Goal: Task Accomplishment & Management: Manage account settings

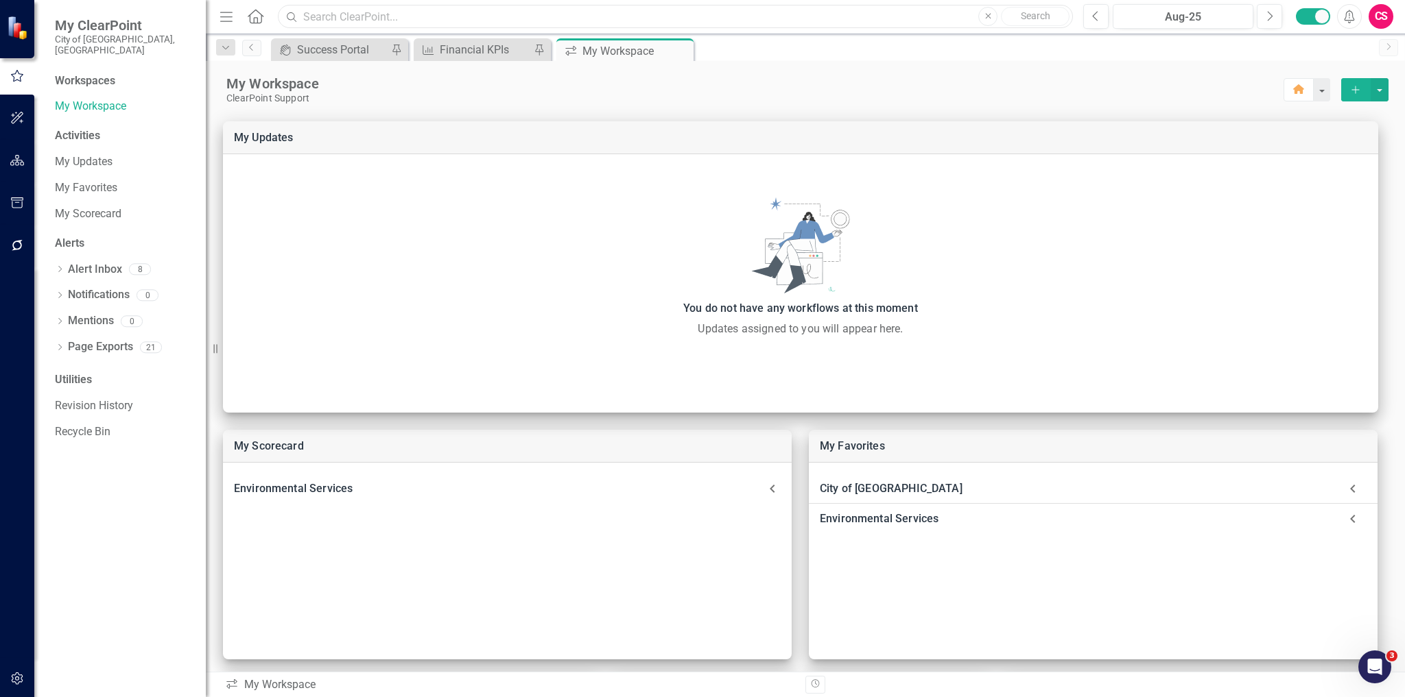
click at [307, 22] on input "text" at bounding box center [675, 17] width 795 height 24
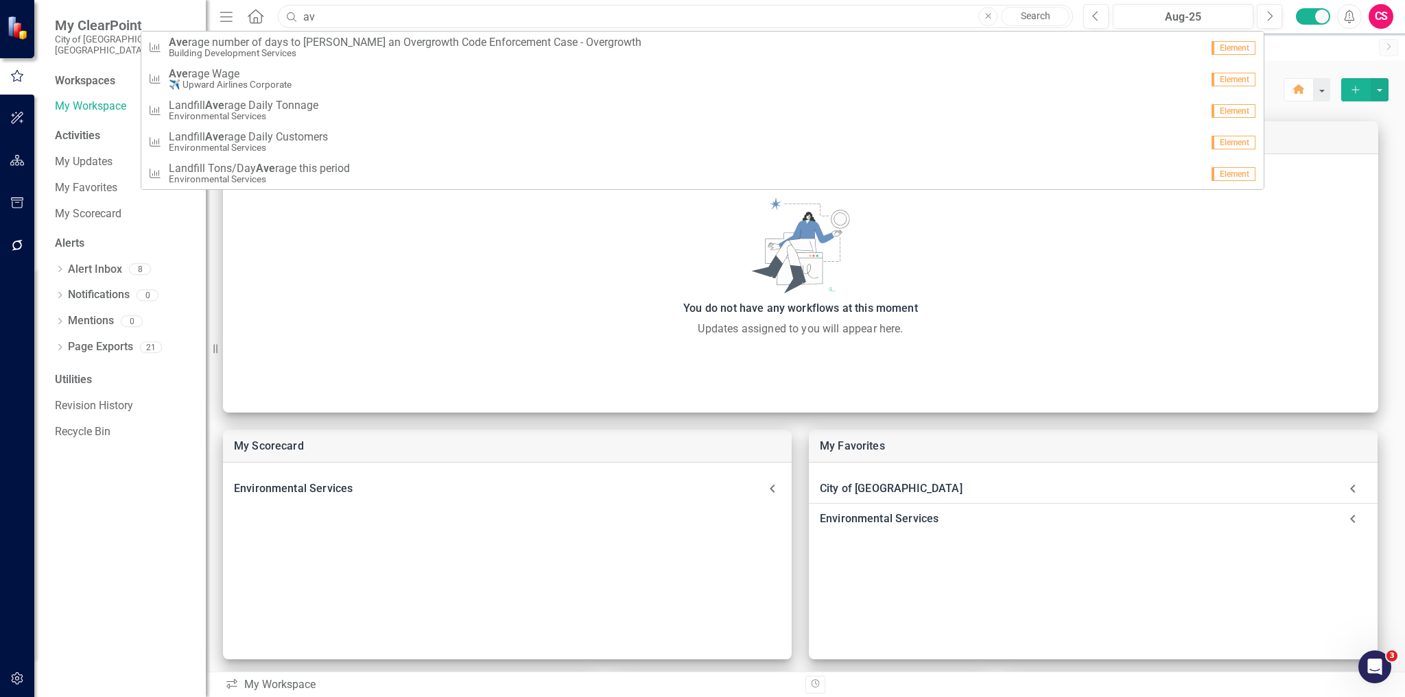
type input "a"
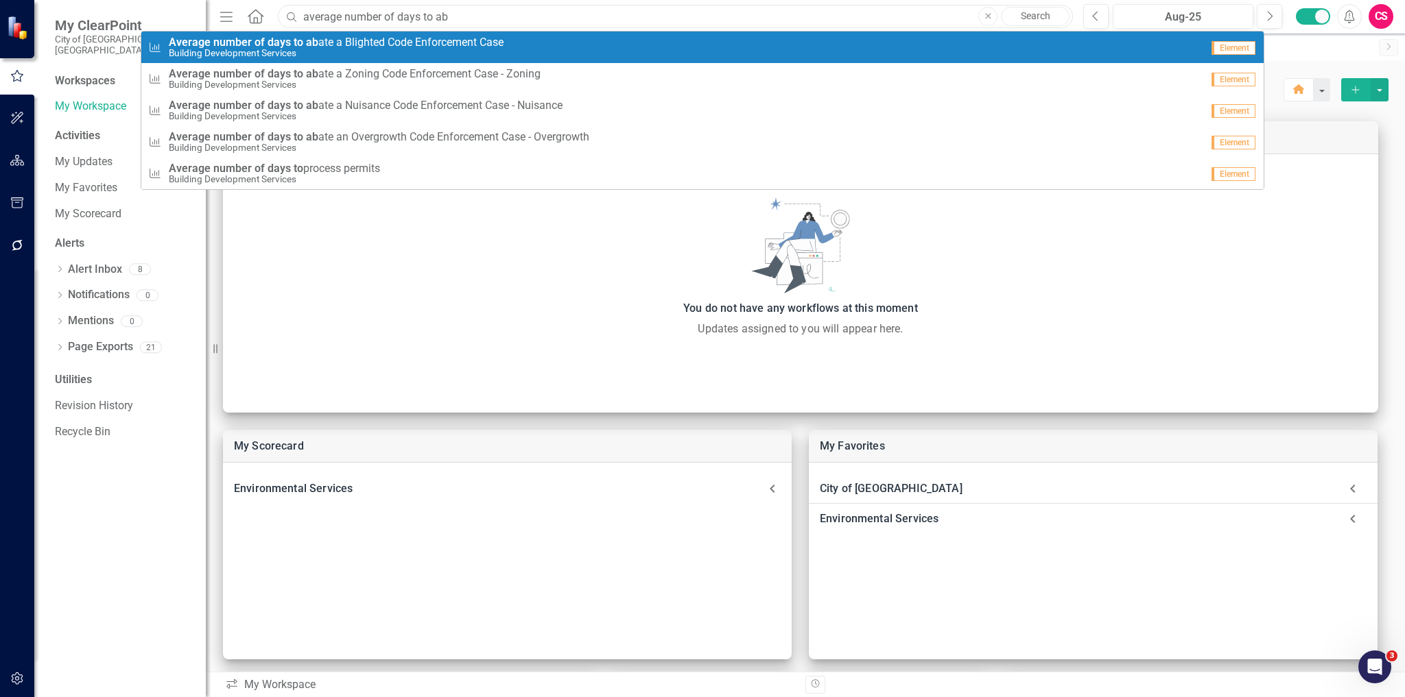
type input "average number of days to ab"
click at [296, 42] on strong "to" at bounding box center [299, 42] width 10 height 13
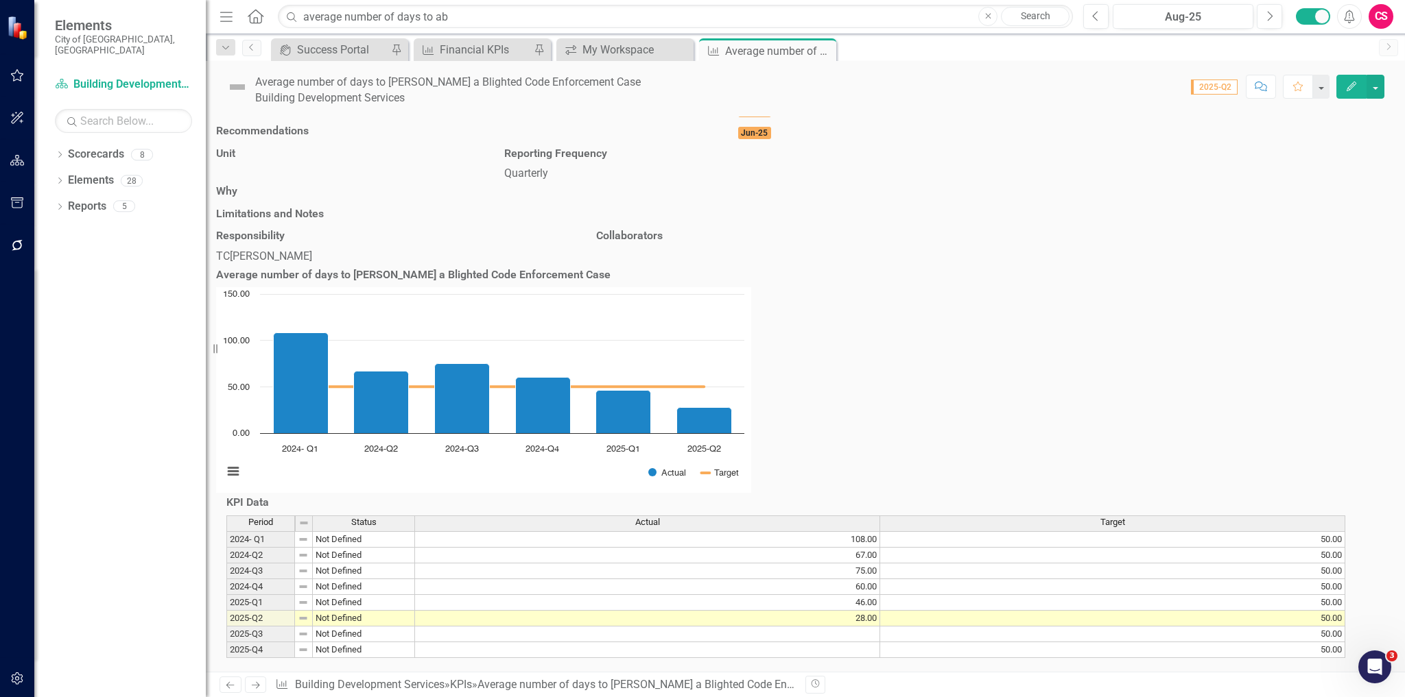
scroll to position [78, 0]
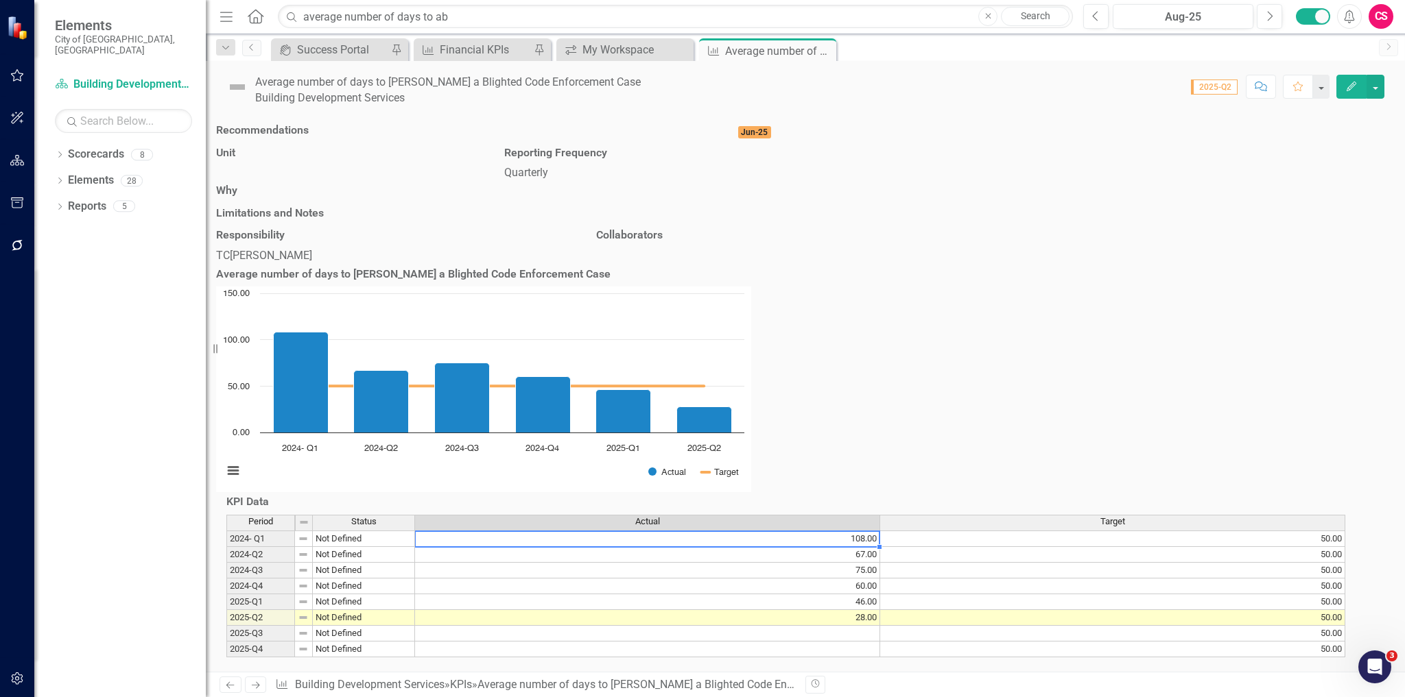
click at [727, 531] on td "108.00" at bounding box center [647, 539] width 465 height 16
click at [721, 547] on td "67.00" at bounding box center [647, 555] width 465 height 16
click at [713, 563] on td "75.00" at bounding box center [647, 571] width 465 height 16
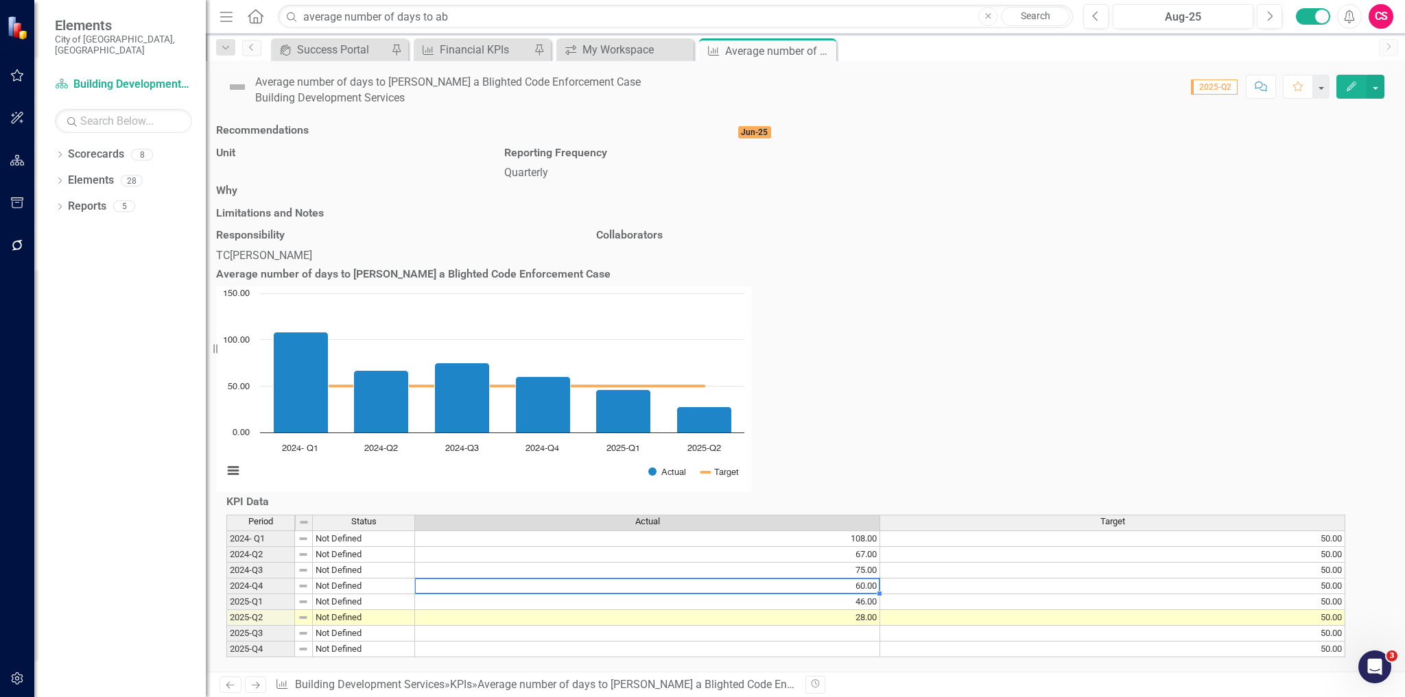
click at [708, 579] on td "60.00" at bounding box center [647, 587] width 465 height 16
click at [698, 595] on td "46.00" at bounding box center [647, 603] width 465 height 16
click at [226, 606] on div "Period Status Actual Target 2024- Q1 Not Defined 108.00 50.00 2024-Q2 Not Defin…" at bounding box center [226, 586] width 0 height 143
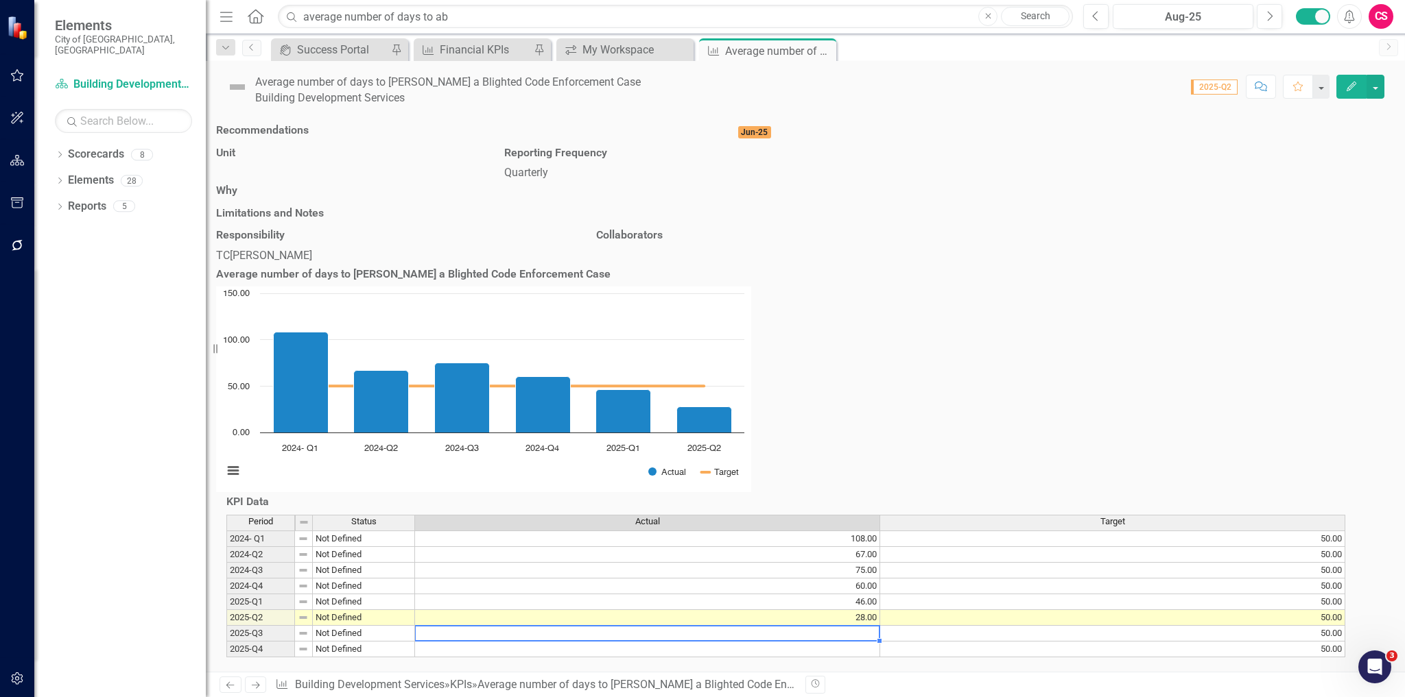
click at [19, 685] on button "button" at bounding box center [17, 679] width 31 height 29
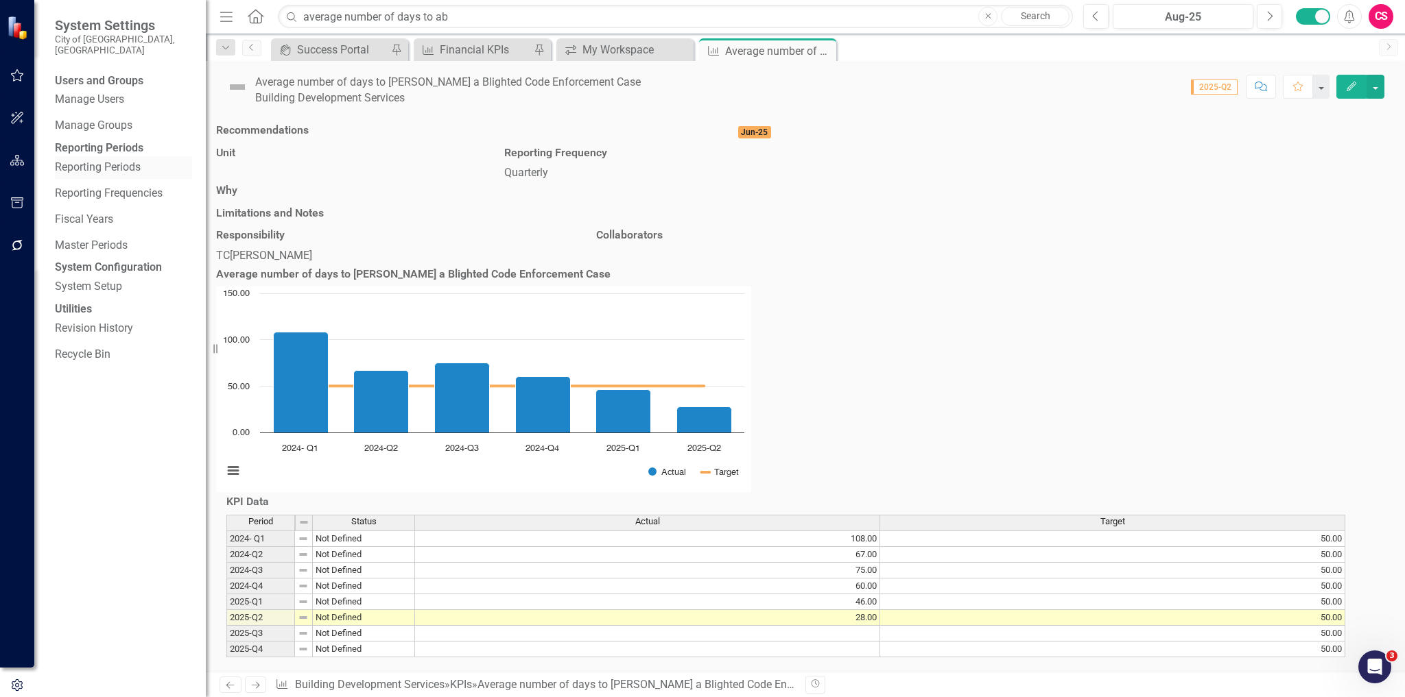
click at [115, 176] on link "Reporting Periods" at bounding box center [123, 168] width 137 height 16
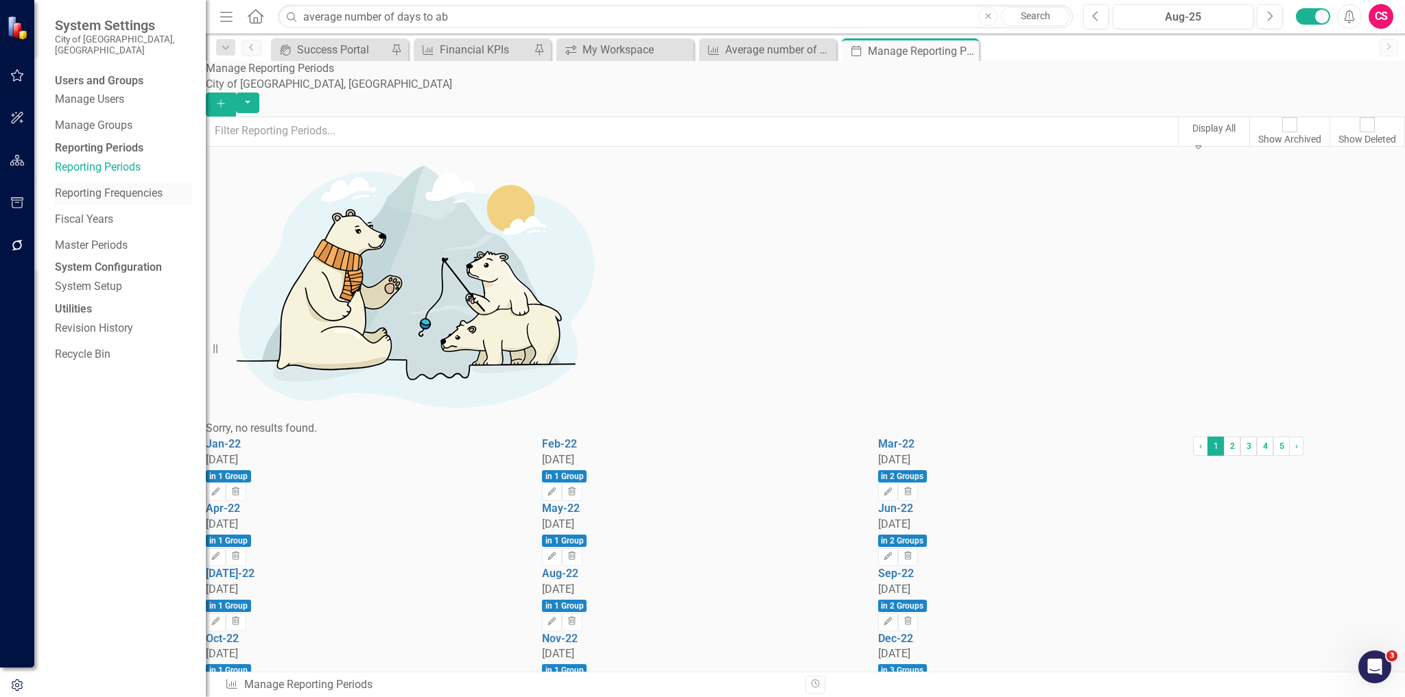
click at [191, 202] on link "Reporting Frequencies" at bounding box center [123, 194] width 137 height 16
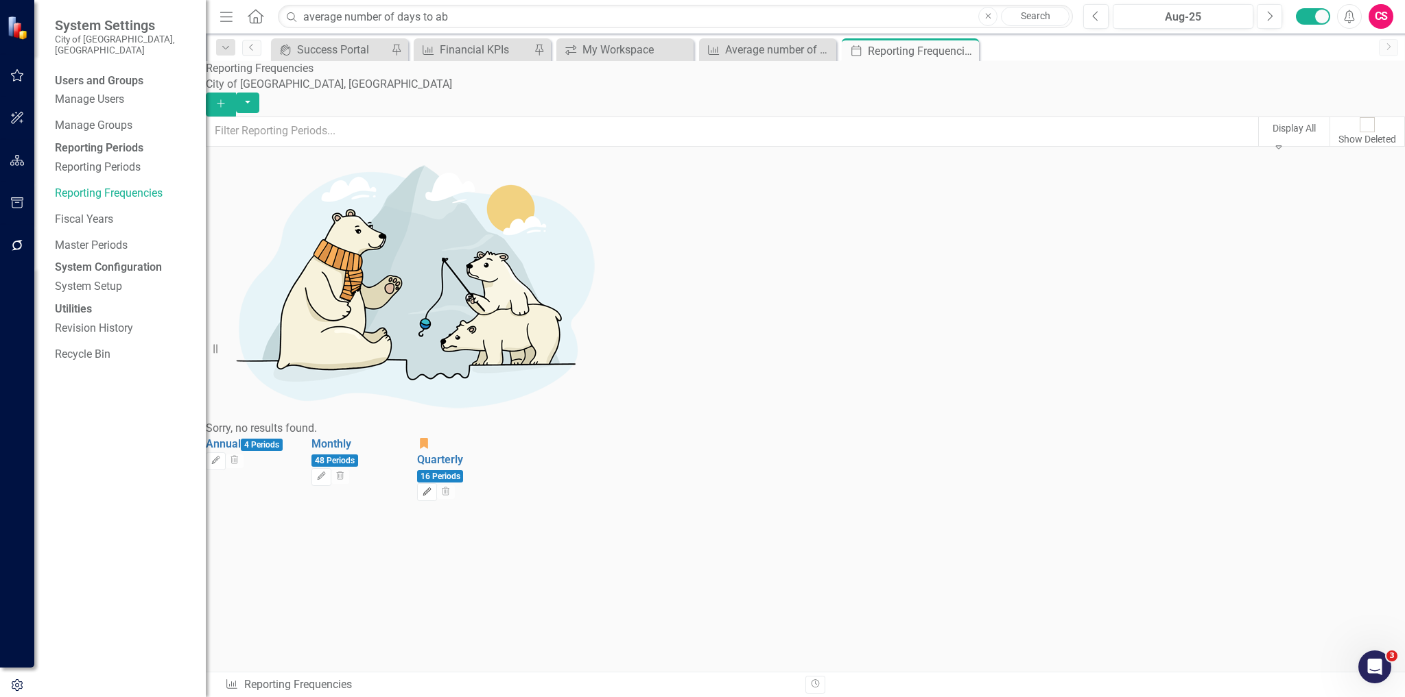
click at [437, 484] on button "Edit" at bounding box center [427, 493] width 20 height 18
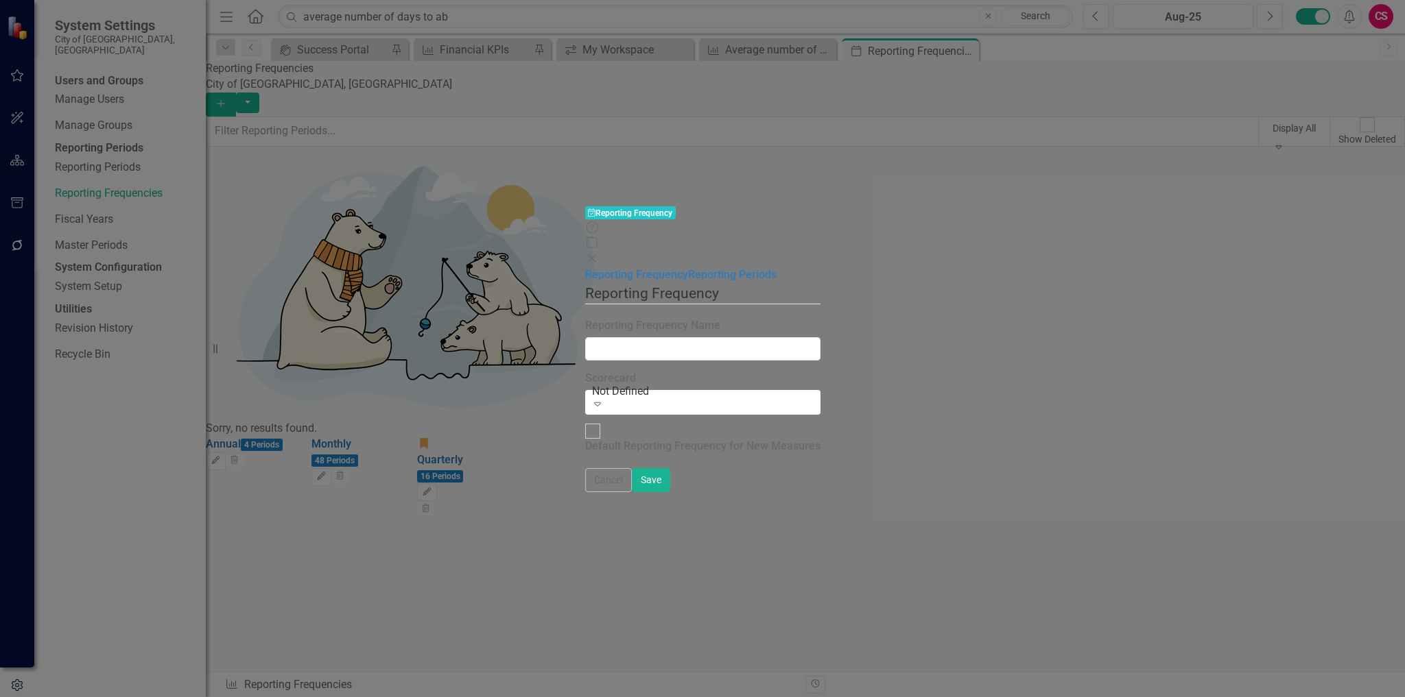
type input "Quarterly"
checkbox input "true"
drag, startPoint x: 296, startPoint y: 73, endPoint x: 336, endPoint y: 112, distance: 56.3
click at [688, 268] on link "Reporting Periods" at bounding box center [732, 274] width 88 height 13
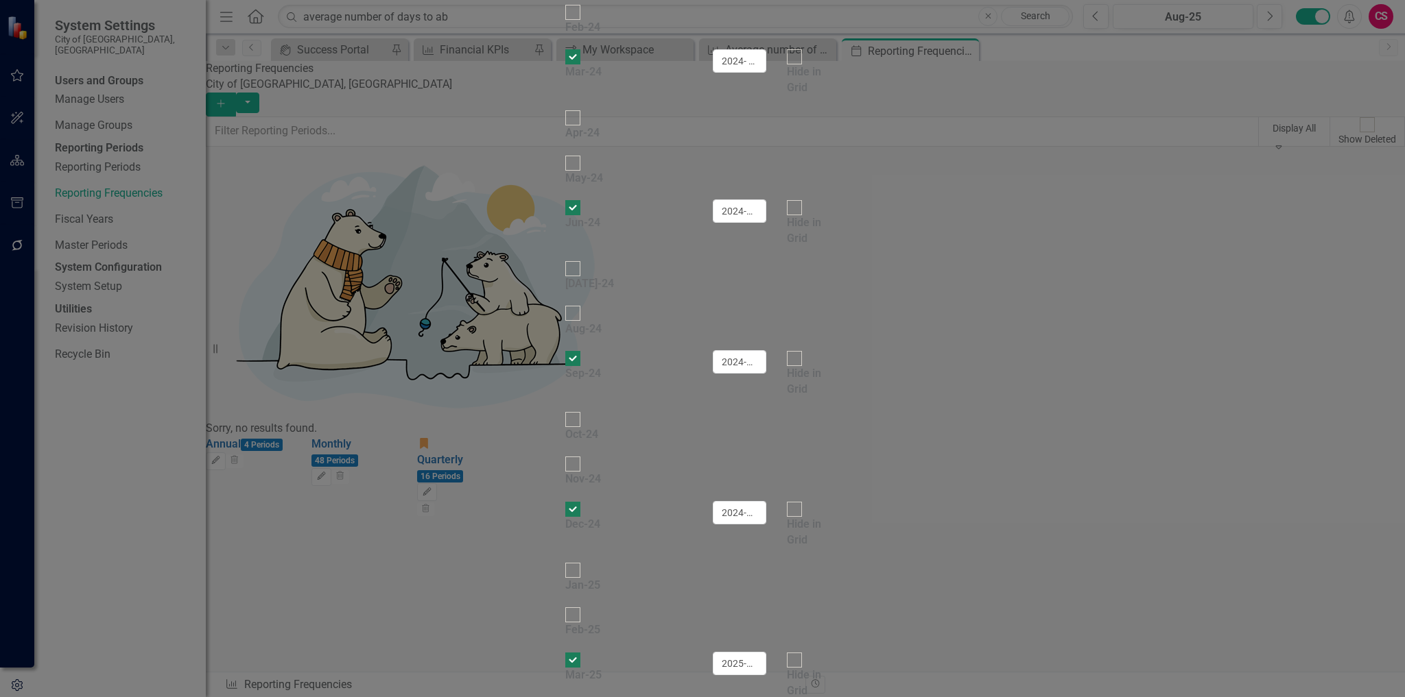
checkbox input "false"
click at [766, 73] on input "2024- Q1" at bounding box center [739, 60] width 53 height 23
type input "2024-Q1"
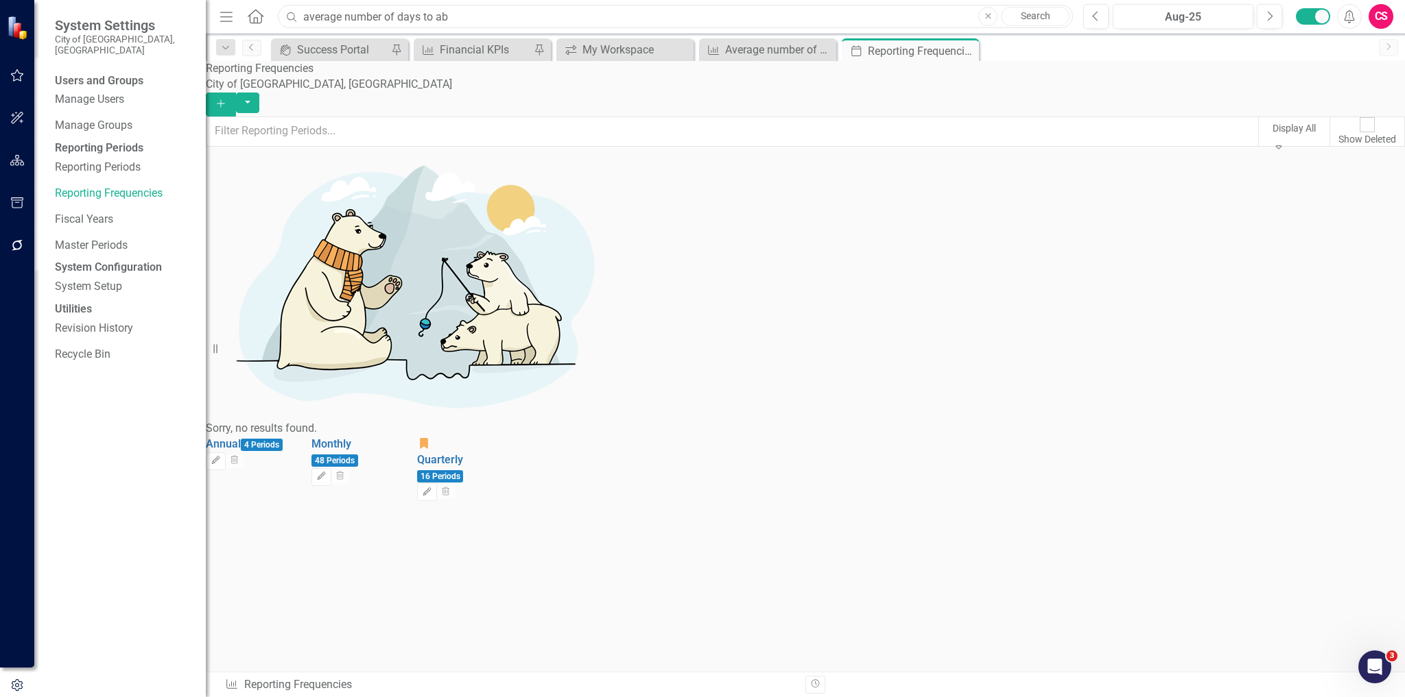
drag, startPoint x: 771, startPoint y: 23, endPoint x: 768, endPoint y: 33, distance: 10.6
click at [772, 23] on input "average number of days to ab" at bounding box center [675, 17] width 795 height 24
click at [764, 39] on div "KPI Average number of days to [PERSON_NAME] a Blighted Code Enforcement Case Cl…" at bounding box center [767, 49] width 137 height 23
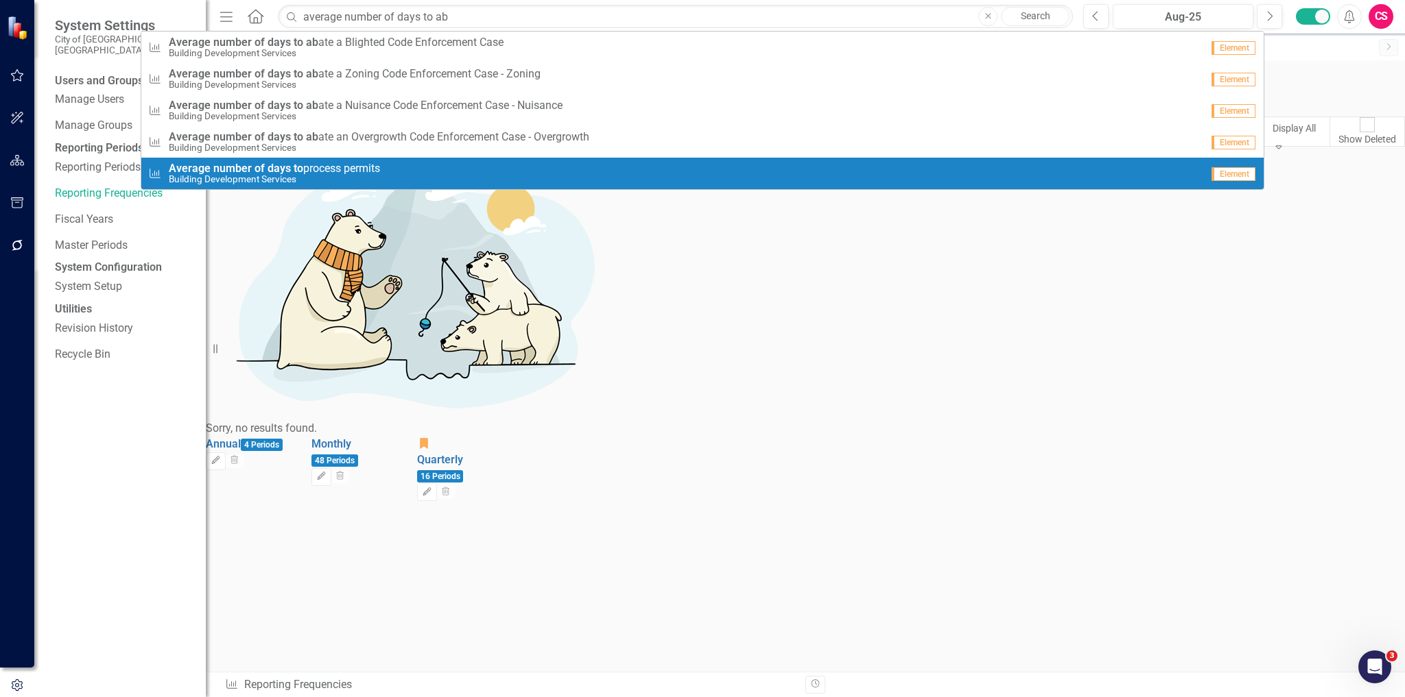
click at [502, 437] on div "Annual 4 Periods Edit Trash Monthly 48 Periods Edit Trash icon.bookmark Quarter…" at bounding box center [354, 469] width 296 height 65
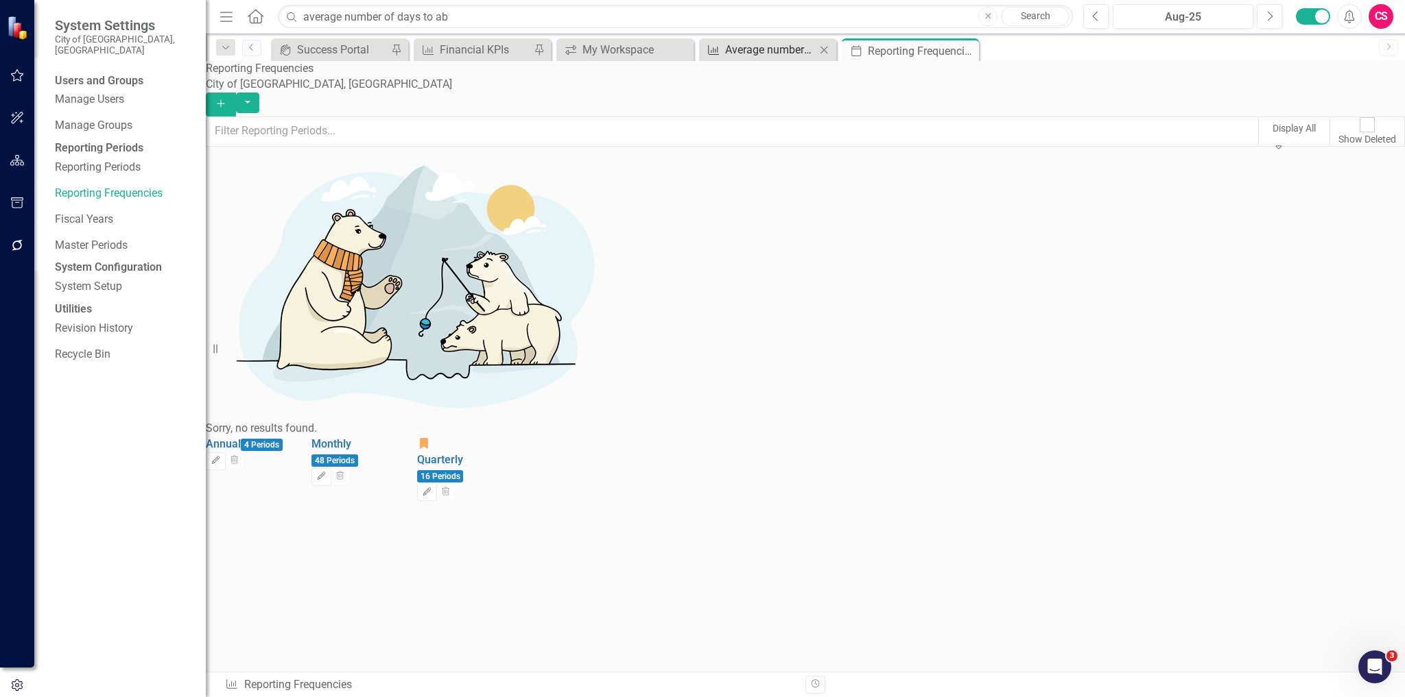
click at [785, 44] on div "Average number of days to [PERSON_NAME] a Blighted Code Enforcement Case" at bounding box center [770, 49] width 91 height 17
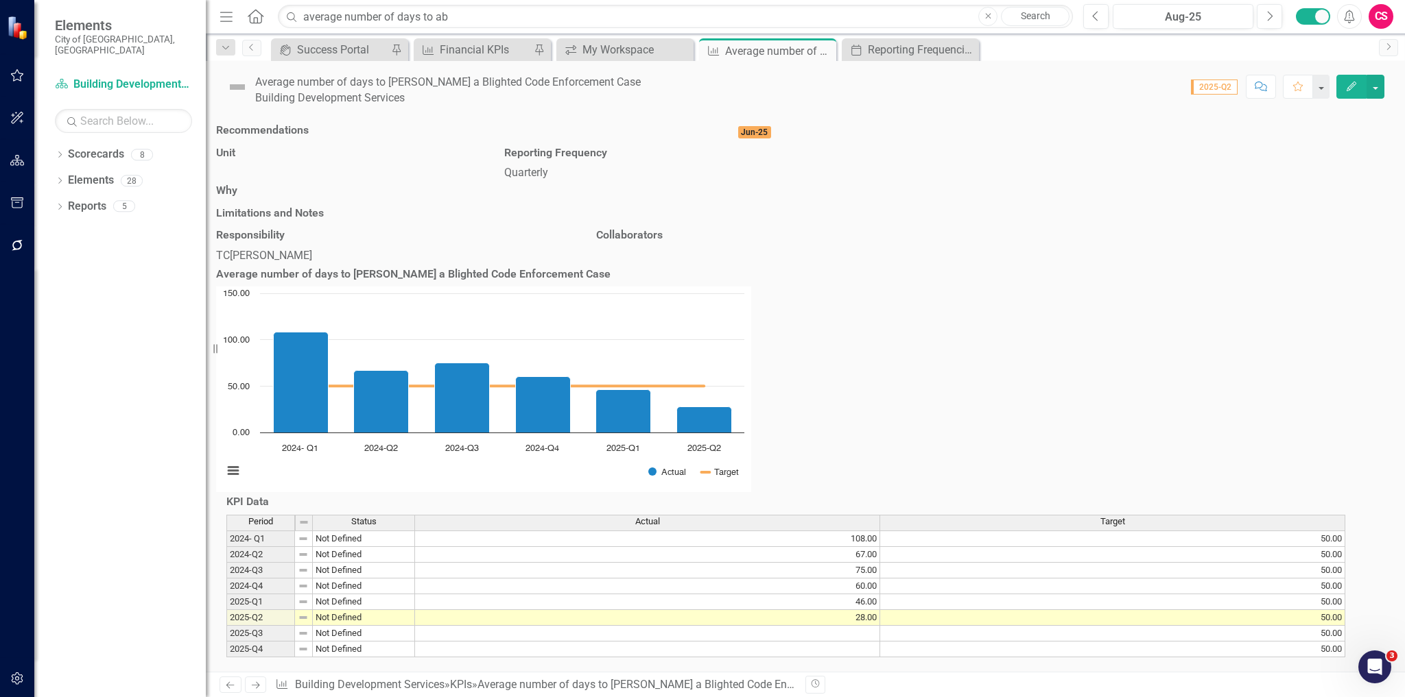
scroll to position [78, 0]
click at [265, 547] on td "2024-Q2" at bounding box center [260, 555] width 69 height 16
click at [479, 547] on td "67.00" at bounding box center [647, 555] width 465 height 16
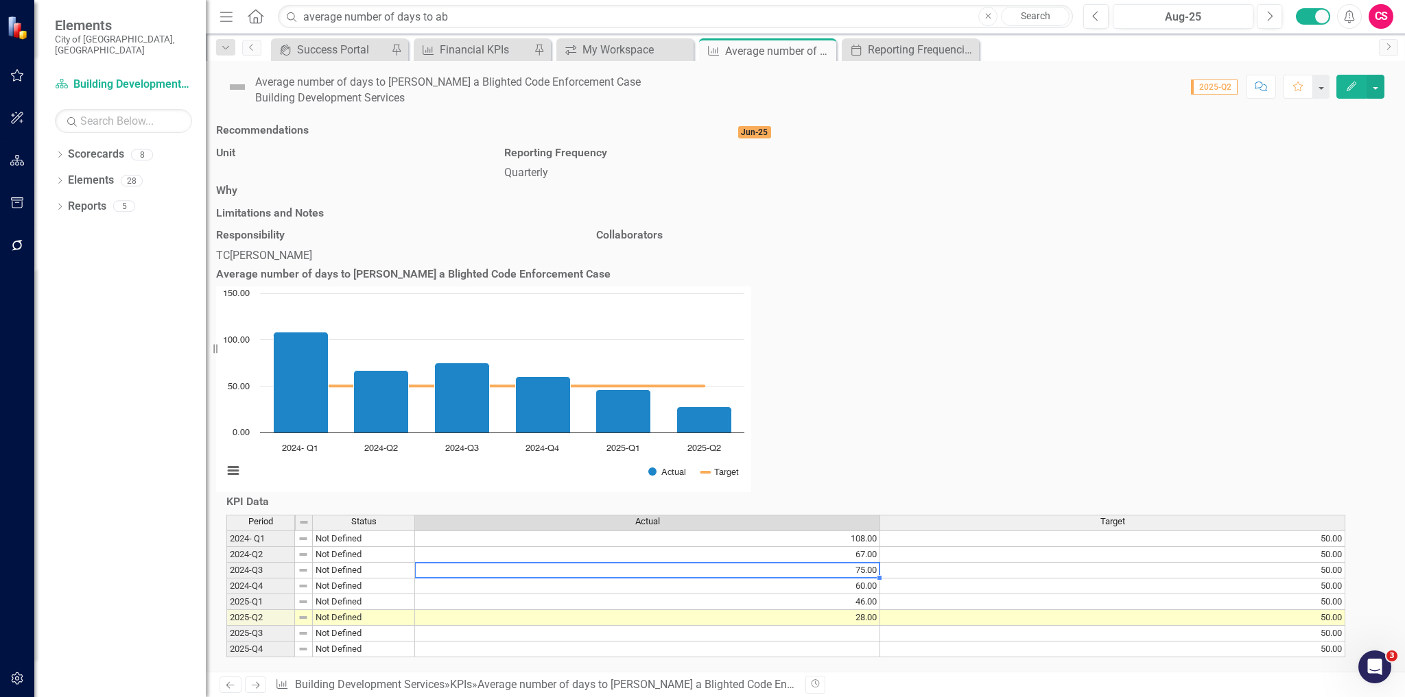
click at [829, 563] on td "75.00" at bounding box center [647, 571] width 465 height 16
click at [818, 579] on td "60.00" at bounding box center [647, 587] width 465 height 16
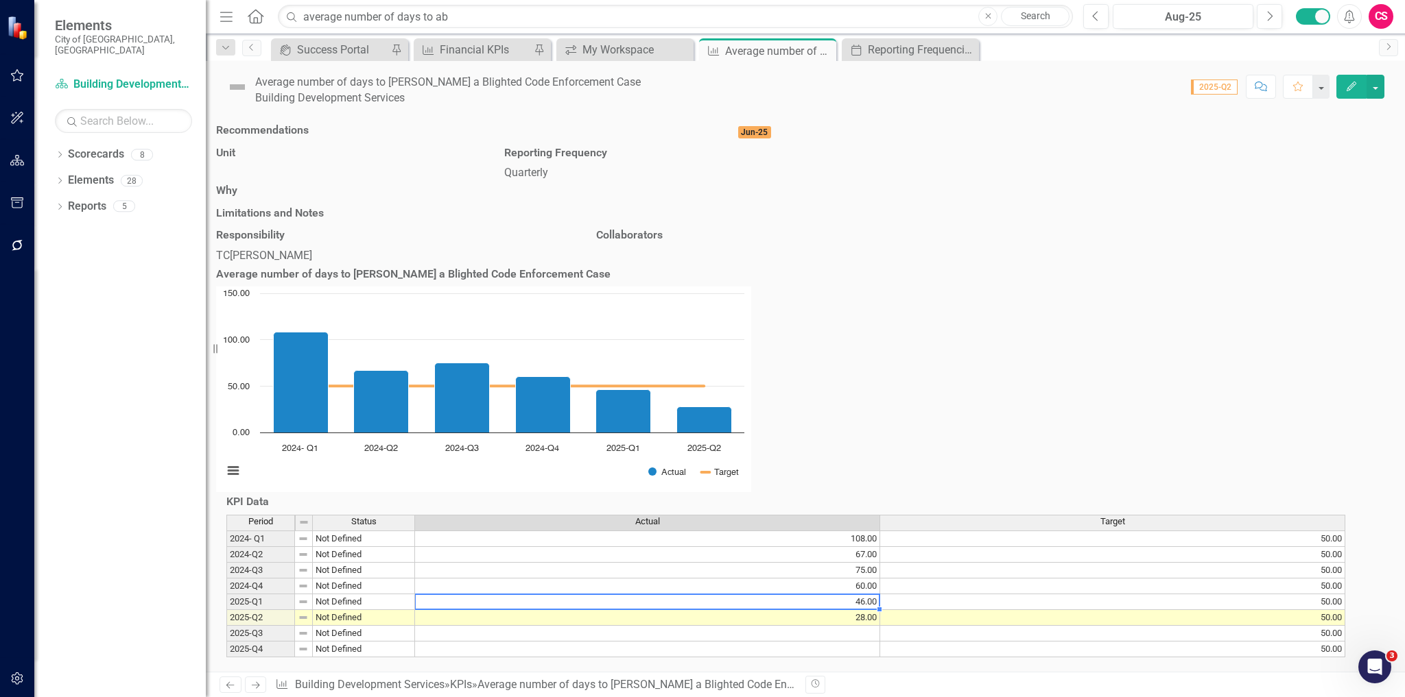
click at [809, 595] on td "46.00" at bounding box center [647, 603] width 465 height 16
click at [798, 610] on td "28.00" at bounding box center [647, 618] width 465 height 16
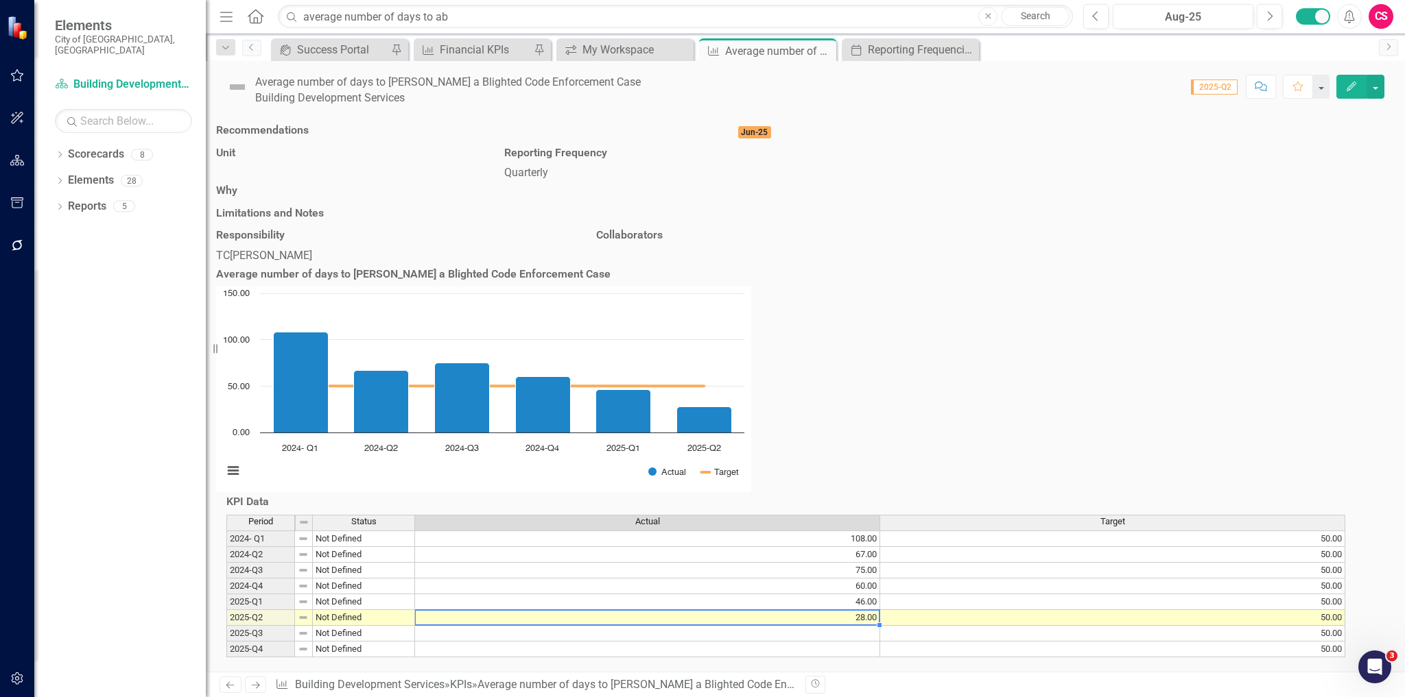
click at [776, 626] on td at bounding box center [647, 634] width 465 height 16
click at [19, 678] on icon "button" at bounding box center [17, 678] width 14 height 11
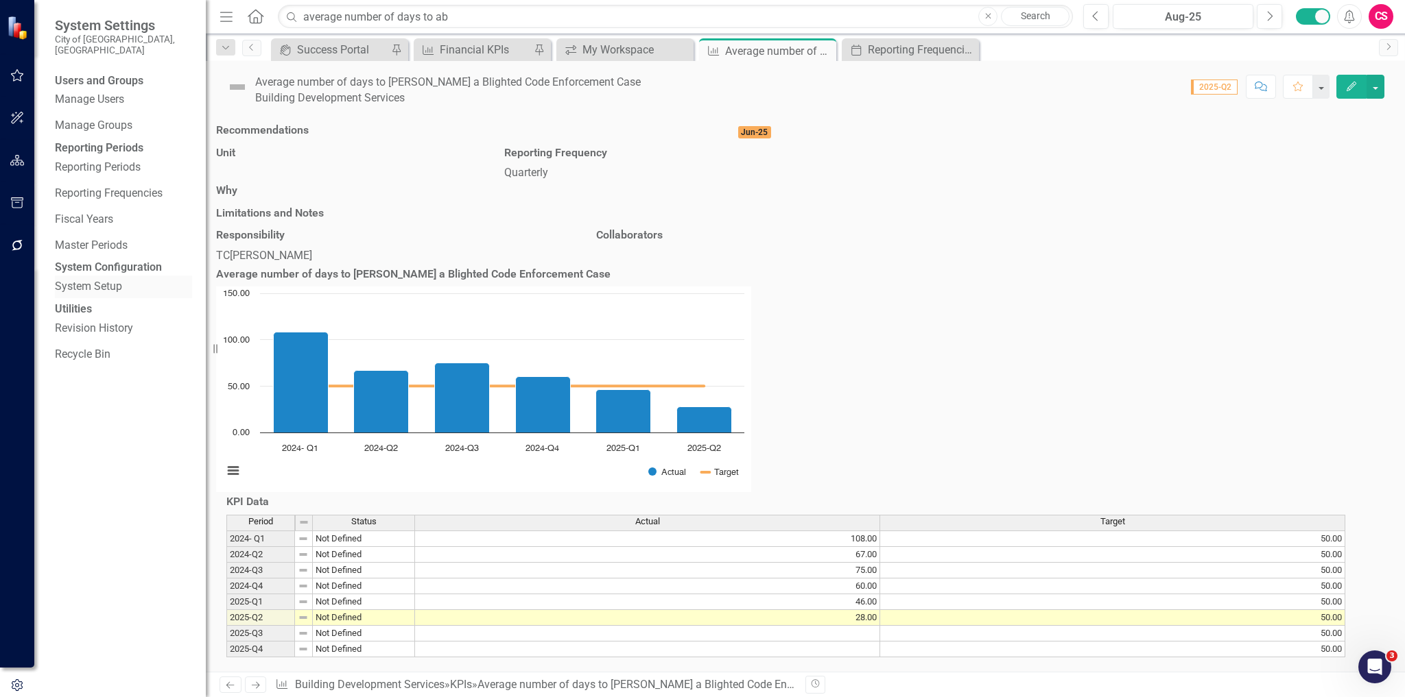
click at [133, 295] on link "System Setup" at bounding box center [123, 287] width 137 height 16
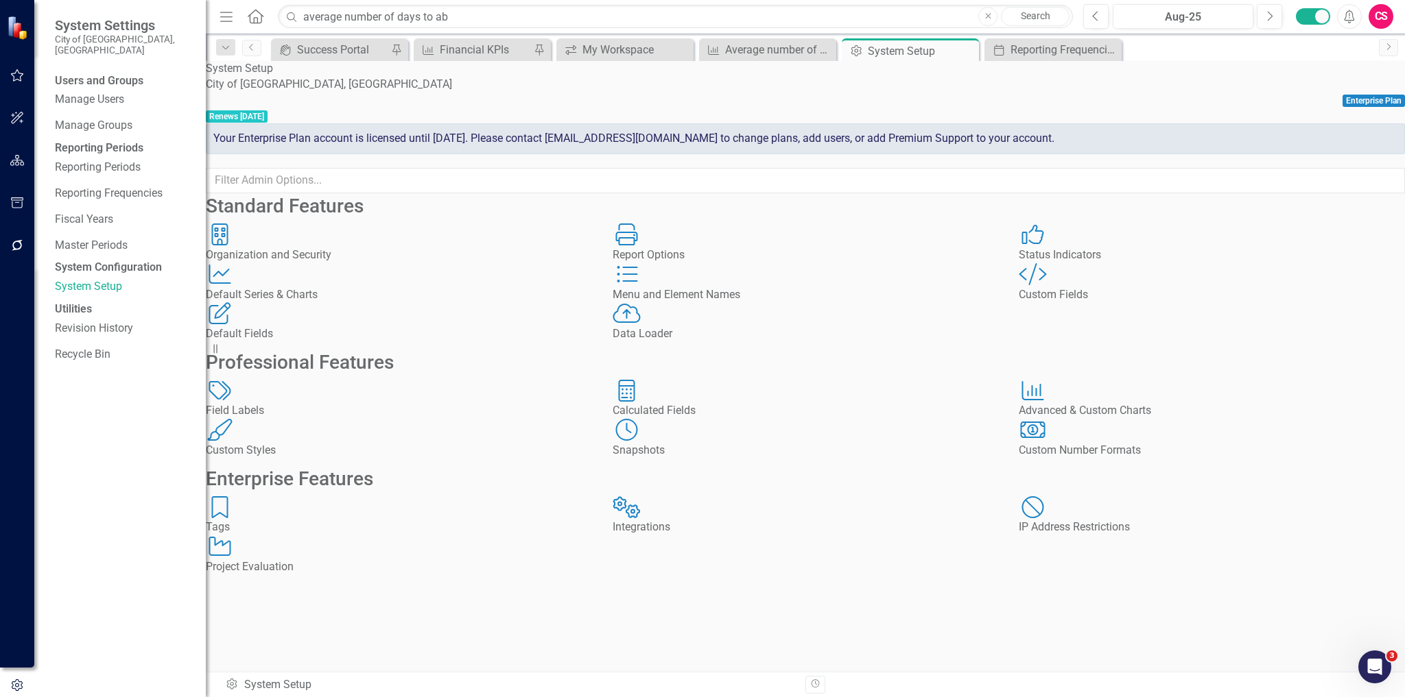
click at [763, 342] on div "Data Loader Data Loader" at bounding box center [805, 322] width 386 height 40
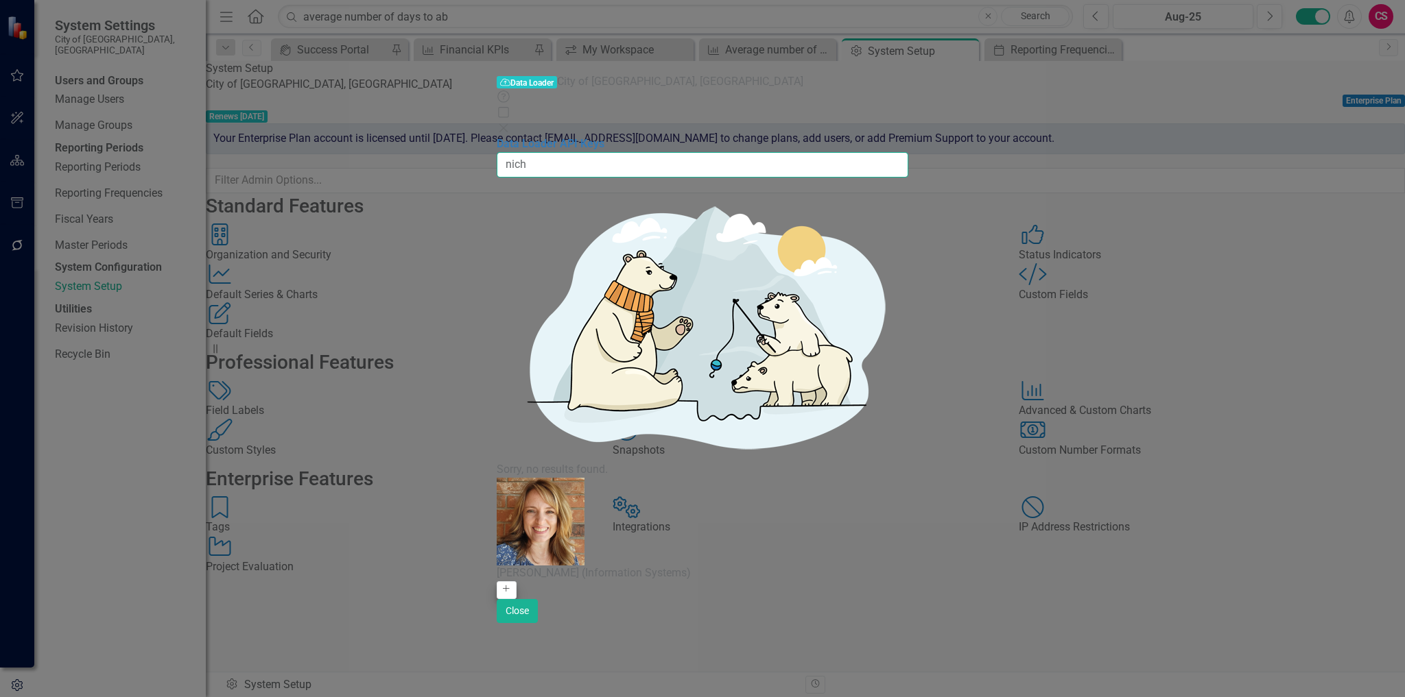
type input "nich"
click at [516, 582] on button "Add" at bounding box center [507, 591] width 20 height 18
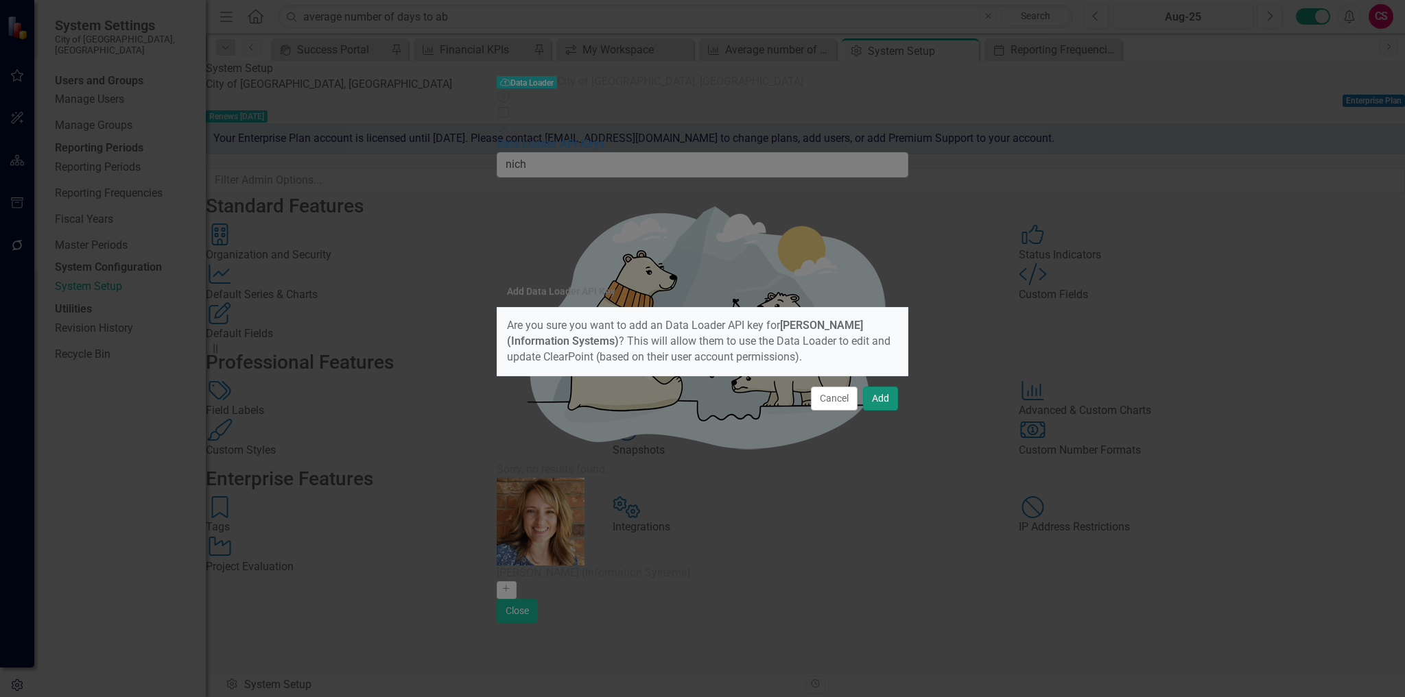
click at [887, 406] on button "Add" at bounding box center [880, 399] width 35 height 24
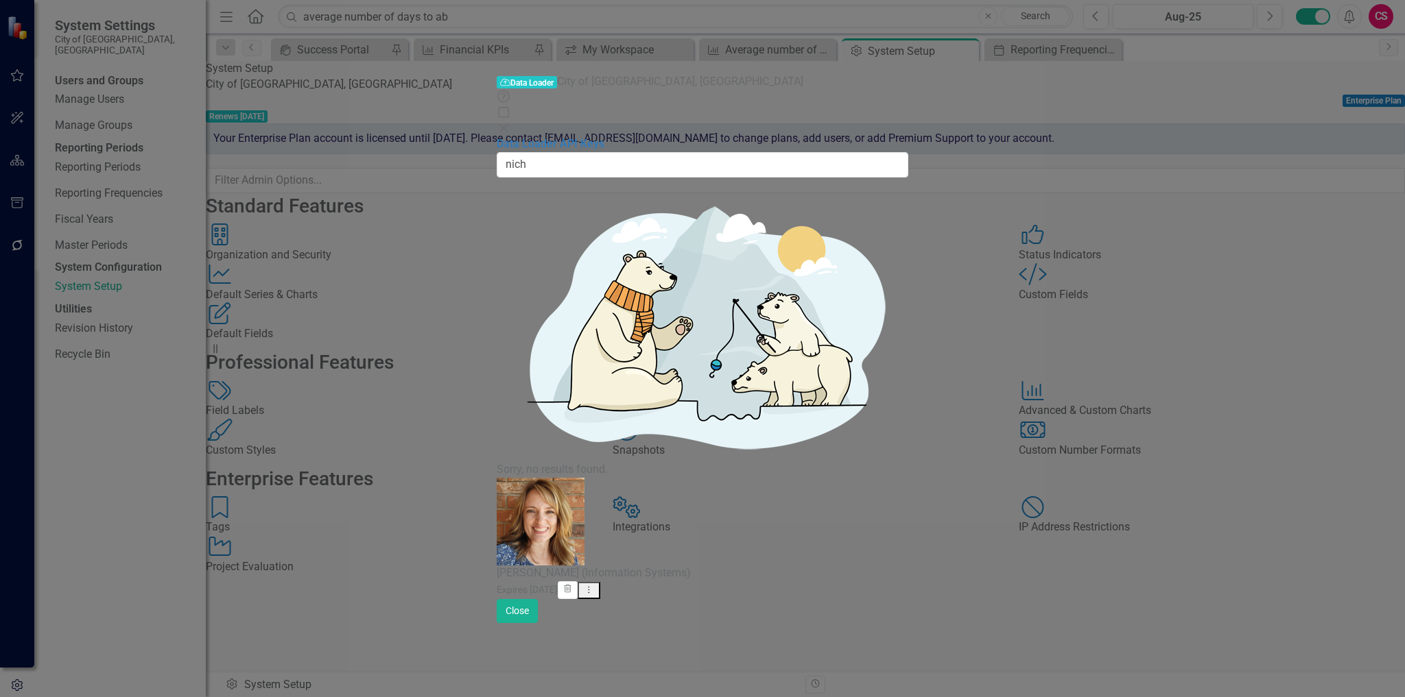
click at [600, 582] on button "Dropdown Menu" at bounding box center [588, 590] width 23 height 17
click at [1330, 121] on link "API Key View API Key" at bounding box center [1326, 120] width 108 height 25
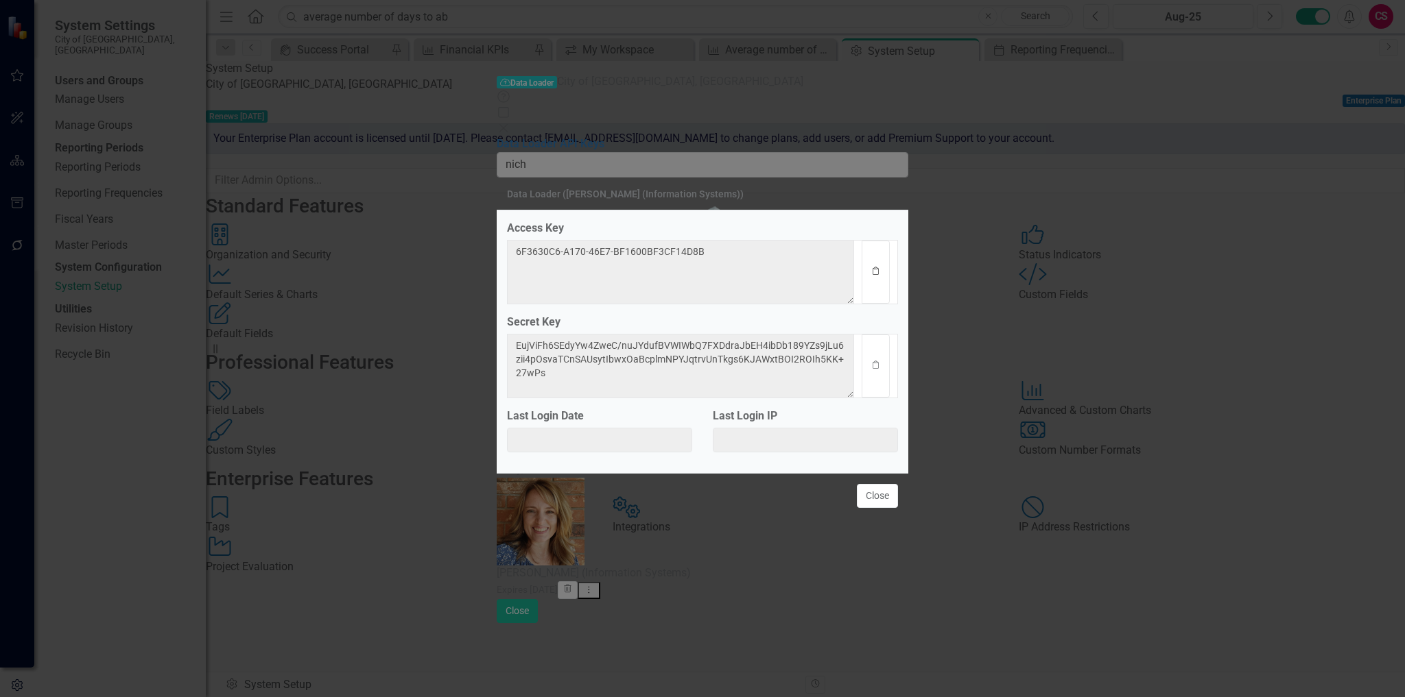
click at [874, 275] on button "Clipboard" at bounding box center [875, 272] width 28 height 63
click at [872, 369] on icon "button" at bounding box center [875, 365] width 6 height 8
drag, startPoint x: 889, startPoint y: 503, endPoint x: 898, endPoint y: 504, distance: 8.9
click at [889, 503] on button "Close" at bounding box center [877, 496] width 41 height 24
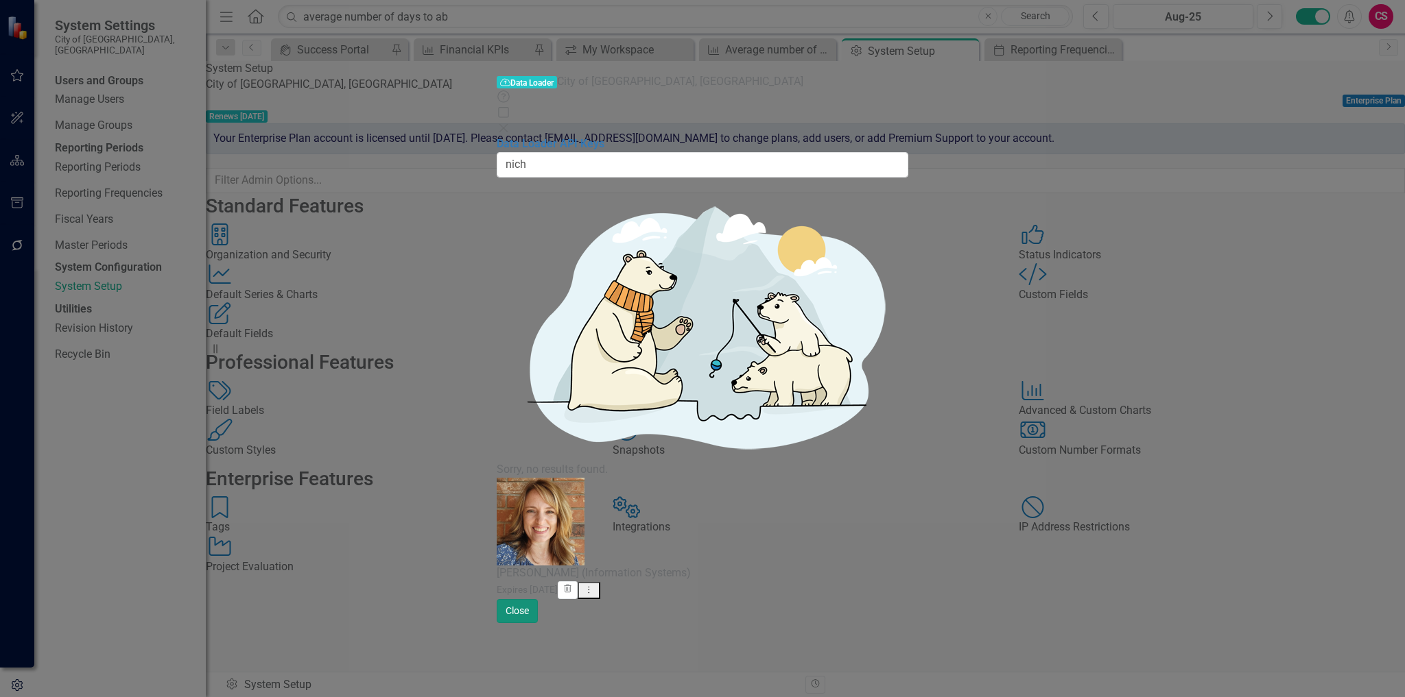
click at [538, 623] on button "Close" at bounding box center [517, 611] width 41 height 24
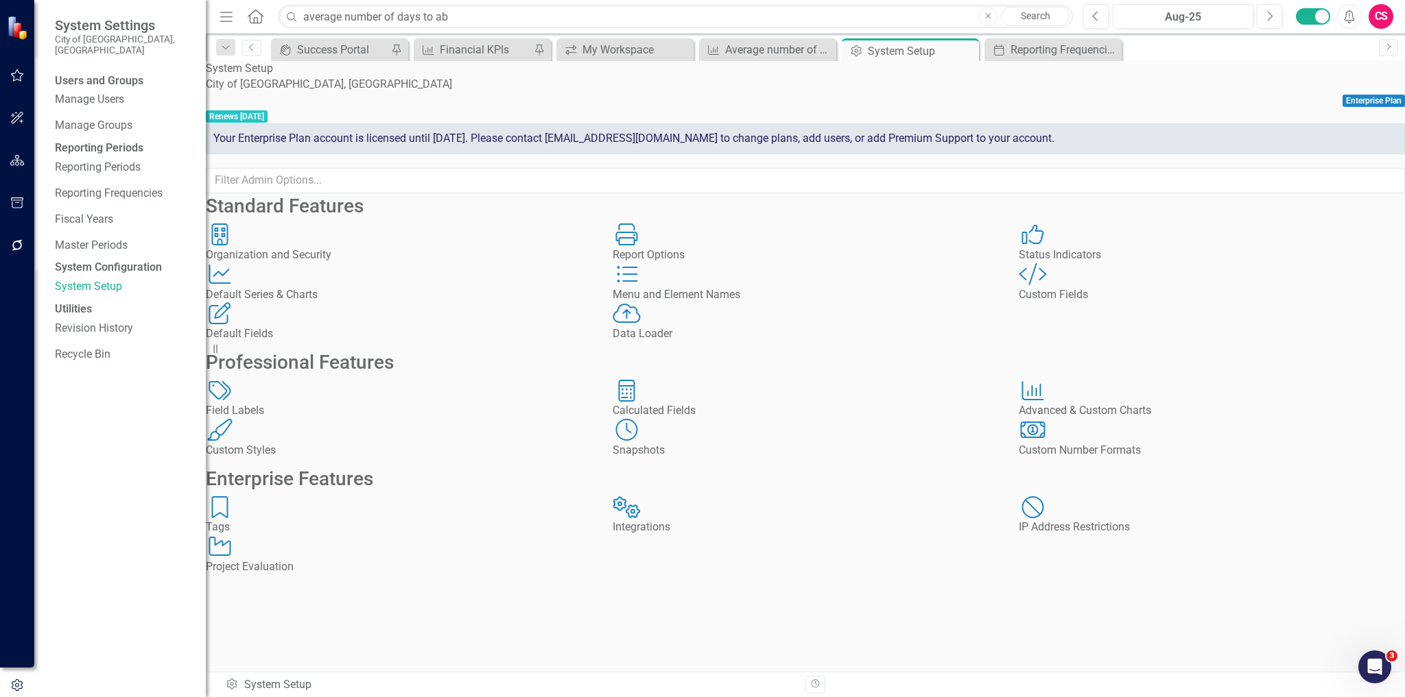
click at [1099, 342] on div "Organization and Security Organization and Security Report Options Report Optio…" at bounding box center [804, 283] width 1219 height 119
click at [1073, 342] on div "Organization and Security Organization and Security Report Options Report Optio…" at bounding box center [804, 283] width 1219 height 119
click at [753, 51] on div "Average number of days to [PERSON_NAME] a Blighted Code Enforcement Case" at bounding box center [770, 49] width 91 height 17
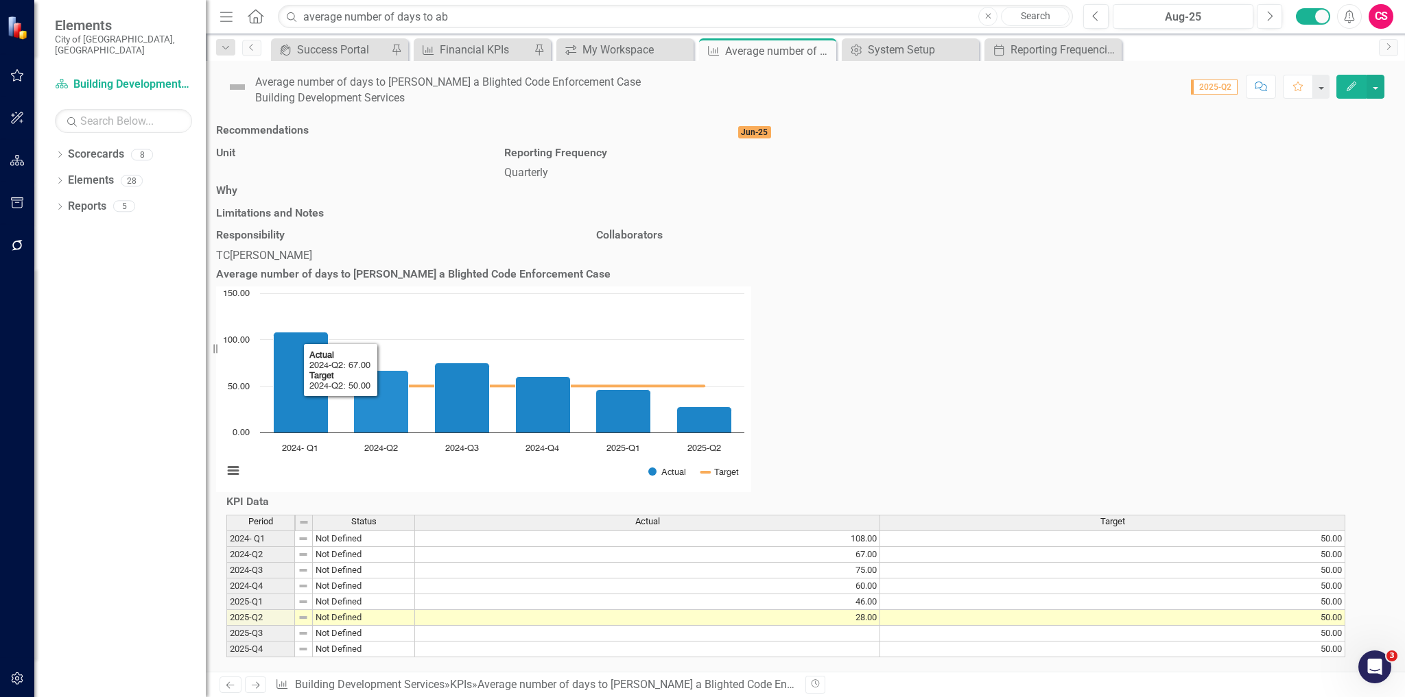
scroll to position [78, 0]
click at [841, 563] on td "75.00" at bounding box center [647, 571] width 465 height 16
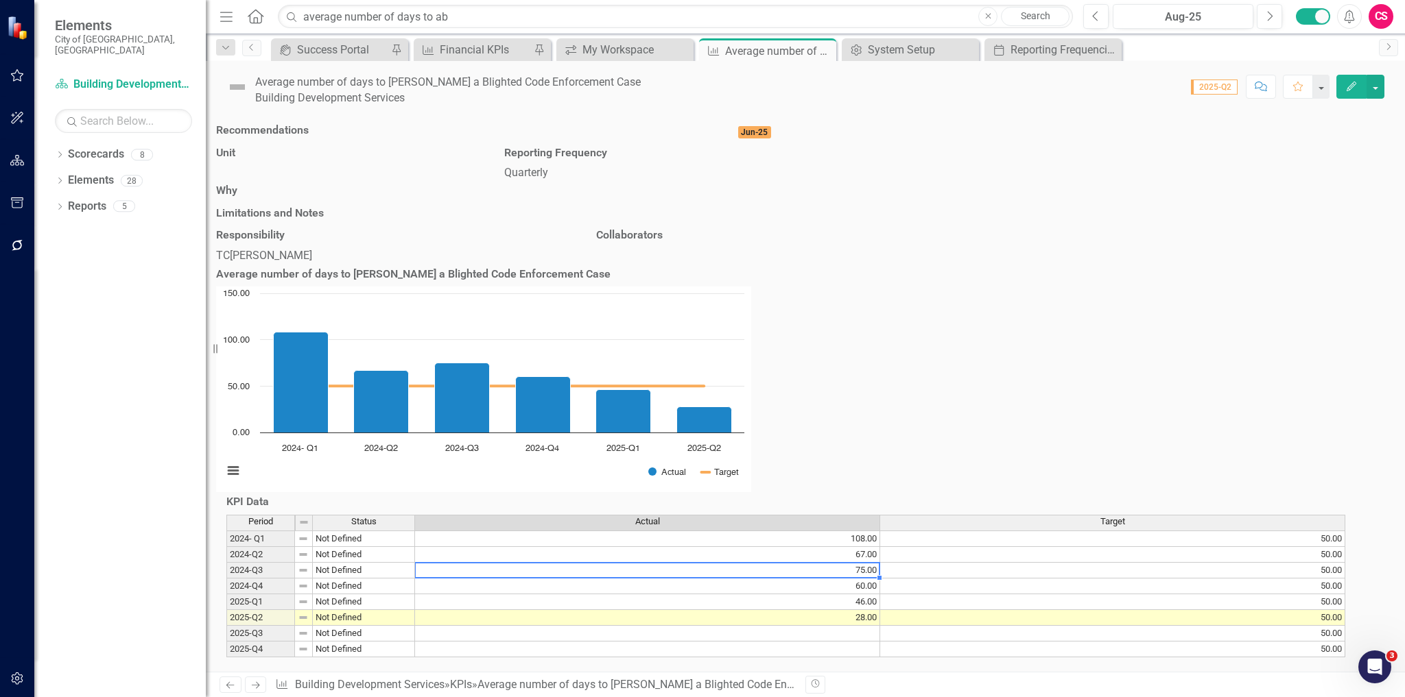
click at [226, 573] on div "Period Status Actual Target 2024- Q1 Not Defined 108.00 50.00 2024-Q2 Not Defin…" at bounding box center [226, 586] width 0 height 143
click at [226, 590] on div "Period Status Actual Target 2024- Q1 Not Defined 108.00 50.00 2024-Q2 Not Defin…" at bounding box center [226, 586] width 0 height 143
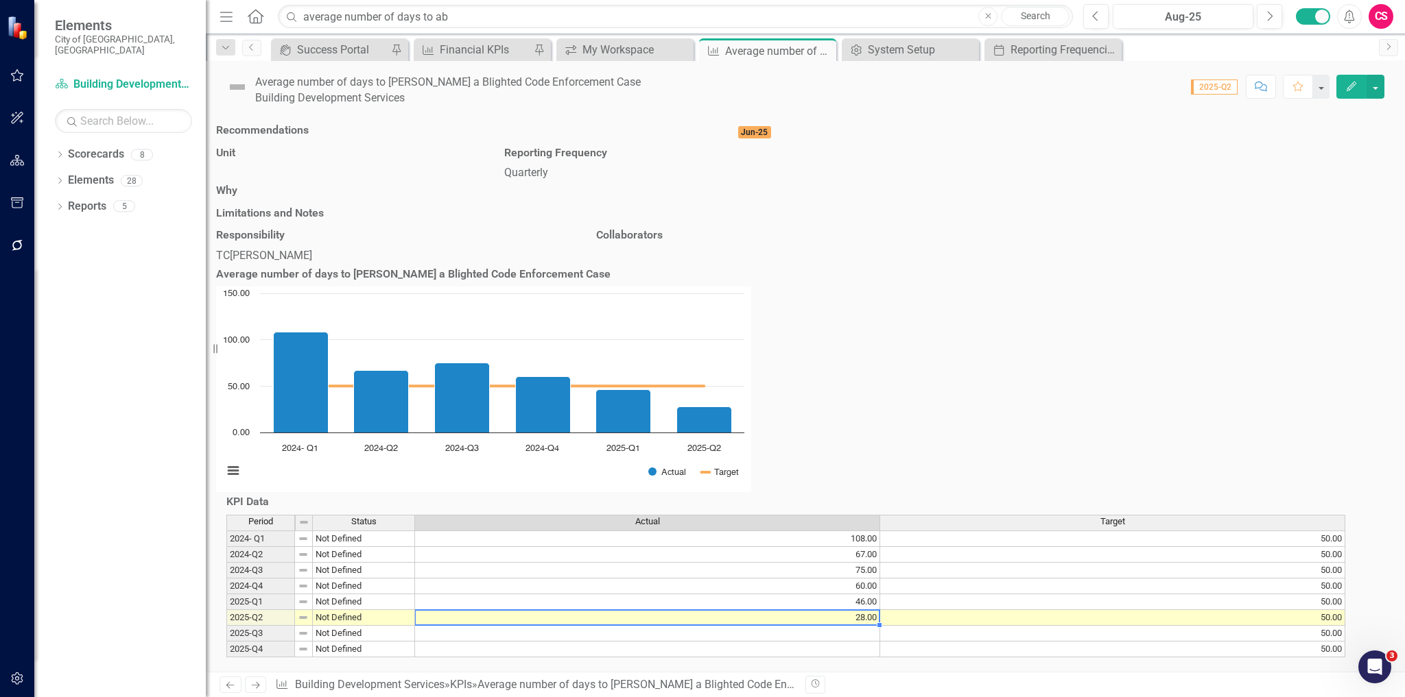
click at [390, 82] on div "Average number of days to [PERSON_NAME] a Blighted Code Enforcement Case" at bounding box center [447, 83] width 385 height 16
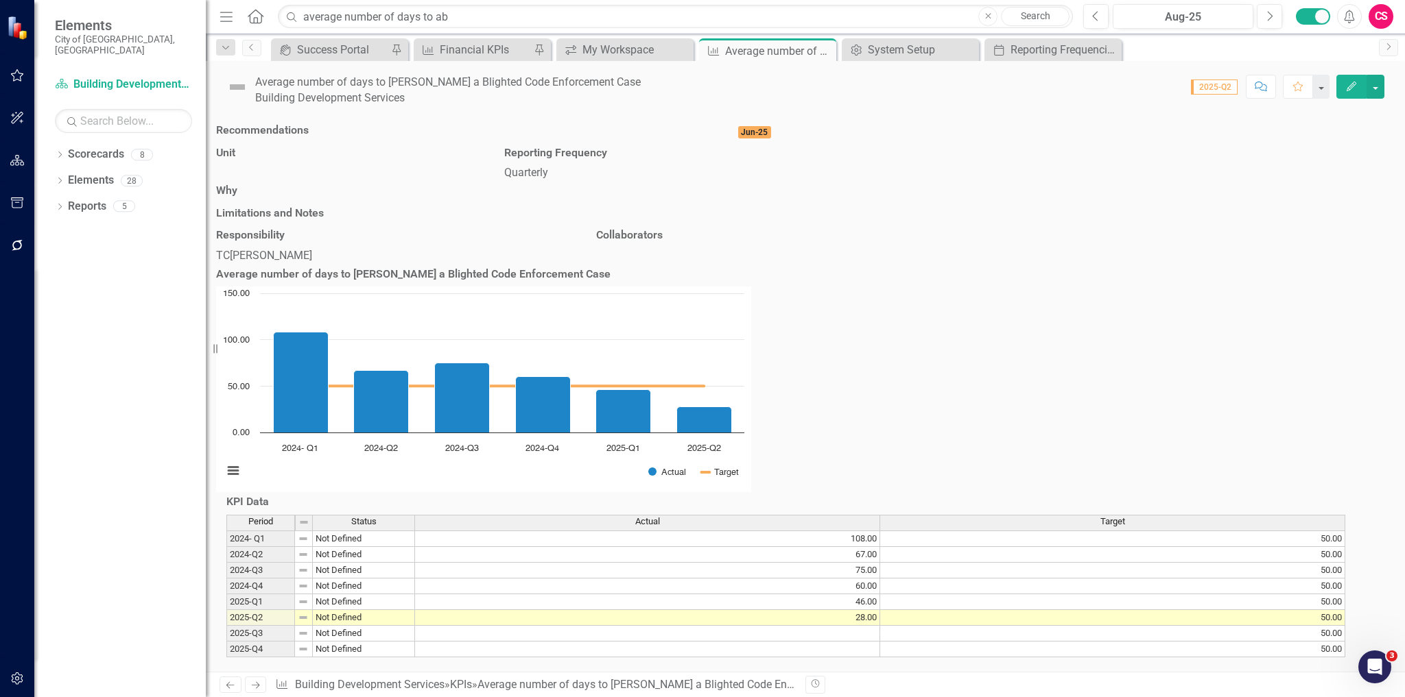
drag, startPoint x: 678, startPoint y: 56, endPoint x: 684, endPoint y: 80, distance: 24.1
click at [0, 0] on div "Close" at bounding box center [0, 0] width 0 height 0
click at [684, 80] on div "Score: N/A 2025-Q2 Completed Comment Favorite Edit" at bounding box center [1012, 86] width 743 height 23
click at [641, 78] on div "Average number of days to [PERSON_NAME] a Blighted Code Enforcement Case" at bounding box center [447, 83] width 385 height 16
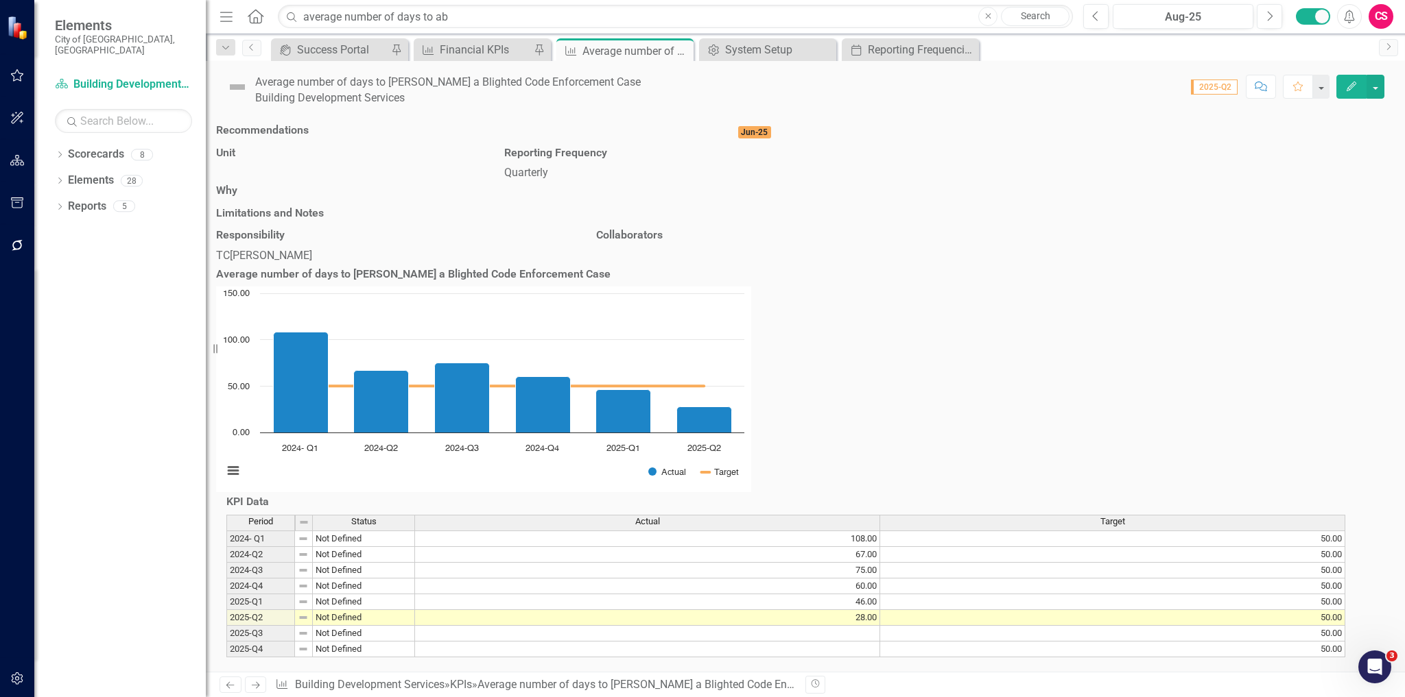
click at [641, 78] on div "Average number of days to [PERSON_NAME] a Blighted Code Enforcement Case" at bounding box center [447, 83] width 385 height 16
click at [641, 80] on div "Average number of days to [PERSON_NAME] a Blighted Code Enforcement Case" at bounding box center [447, 83] width 385 height 16
click at [641, 81] on div "Average number of days to [PERSON_NAME] a Blighted Code Enforcement Case" at bounding box center [447, 83] width 385 height 16
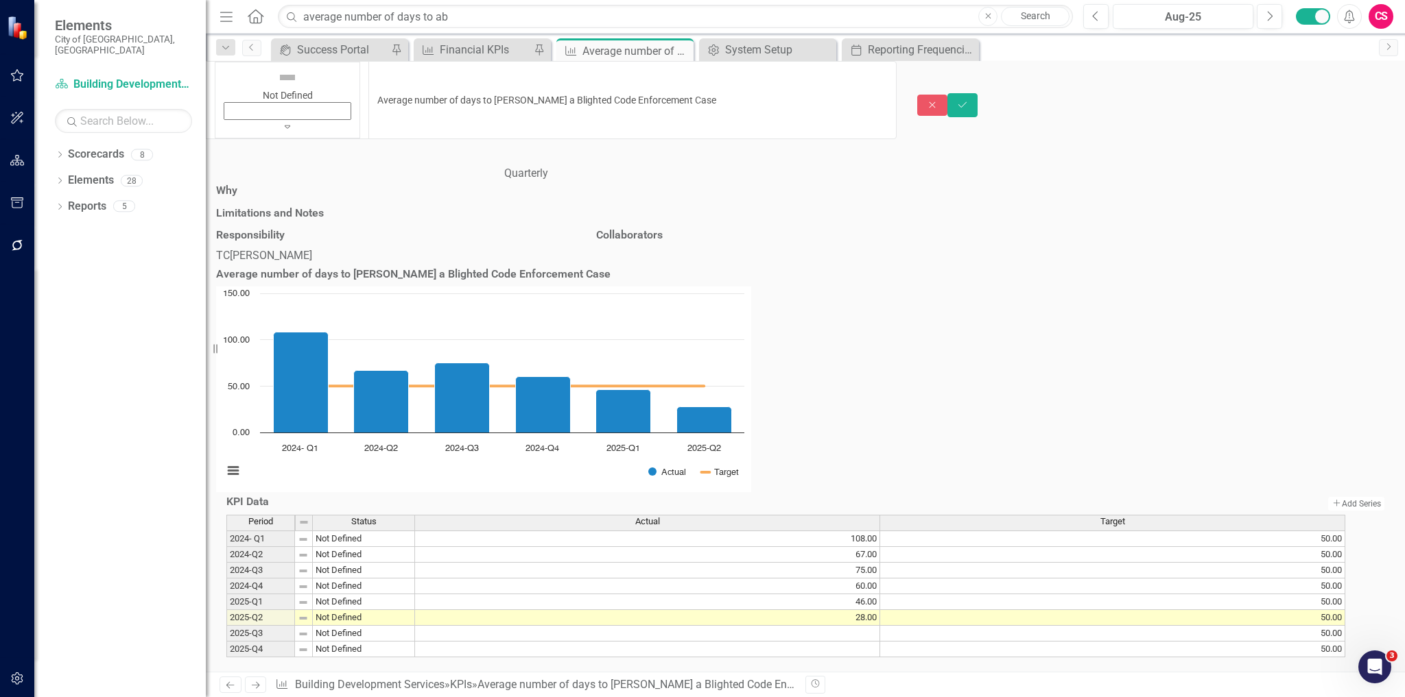
click at [687, 91] on input "Average number of days to [PERSON_NAME] a Blighted Code Enforcement Case" at bounding box center [632, 100] width 528 height 78
click at [718, 83] on input "Average number of days to [PERSON_NAME] a Blighted Code Enforcement Case" at bounding box center [632, 100] width 528 height 78
click at [747, 94] on div "Not Defined Expand Average number of days to [PERSON_NAME] a Blighted Code Enfo…" at bounding box center [805, 105] width 1199 height 88
click at [733, 84] on input "Average number of days to [PERSON_NAME] a Blighted Code Enforcement Case" at bounding box center [632, 100] width 528 height 78
type input "Average number of days to [PERSON_NAME] a Blighted Code Enforcement Case"
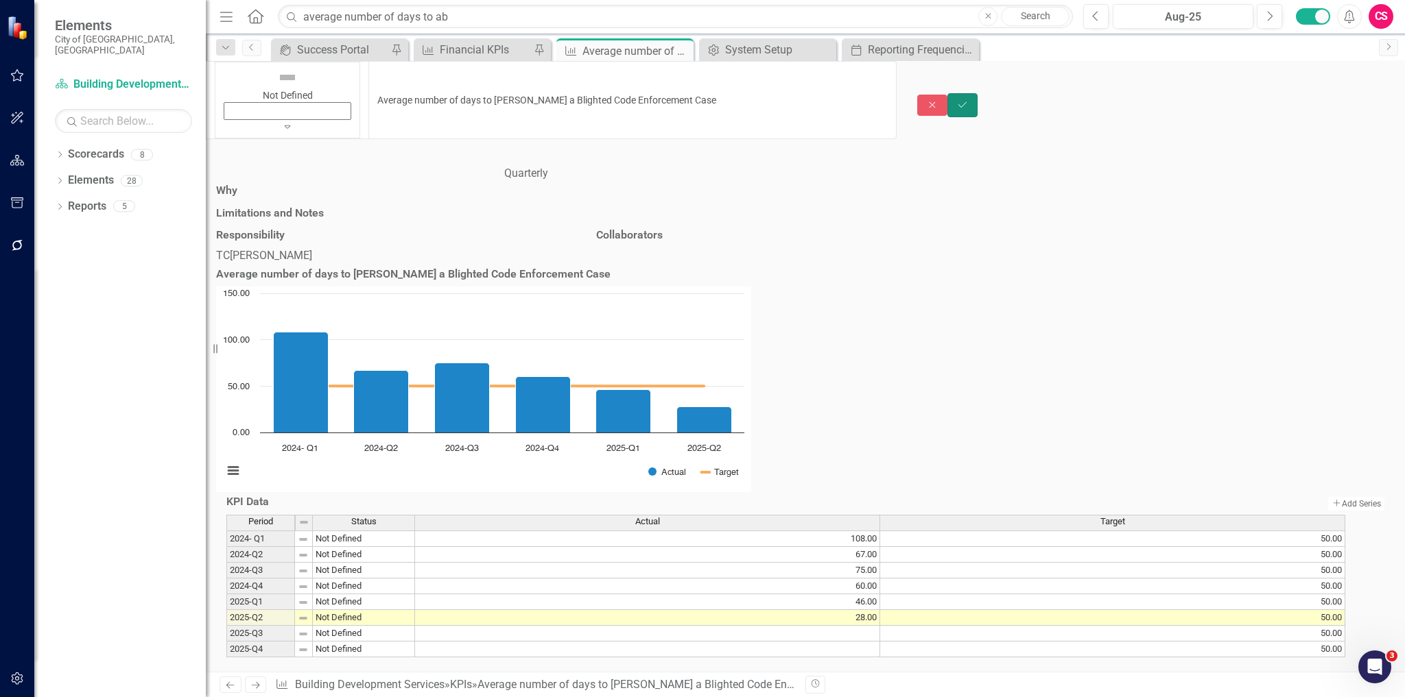
click at [977, 93] on button "Save" at bounding box center [962, 105] width 30 height 24
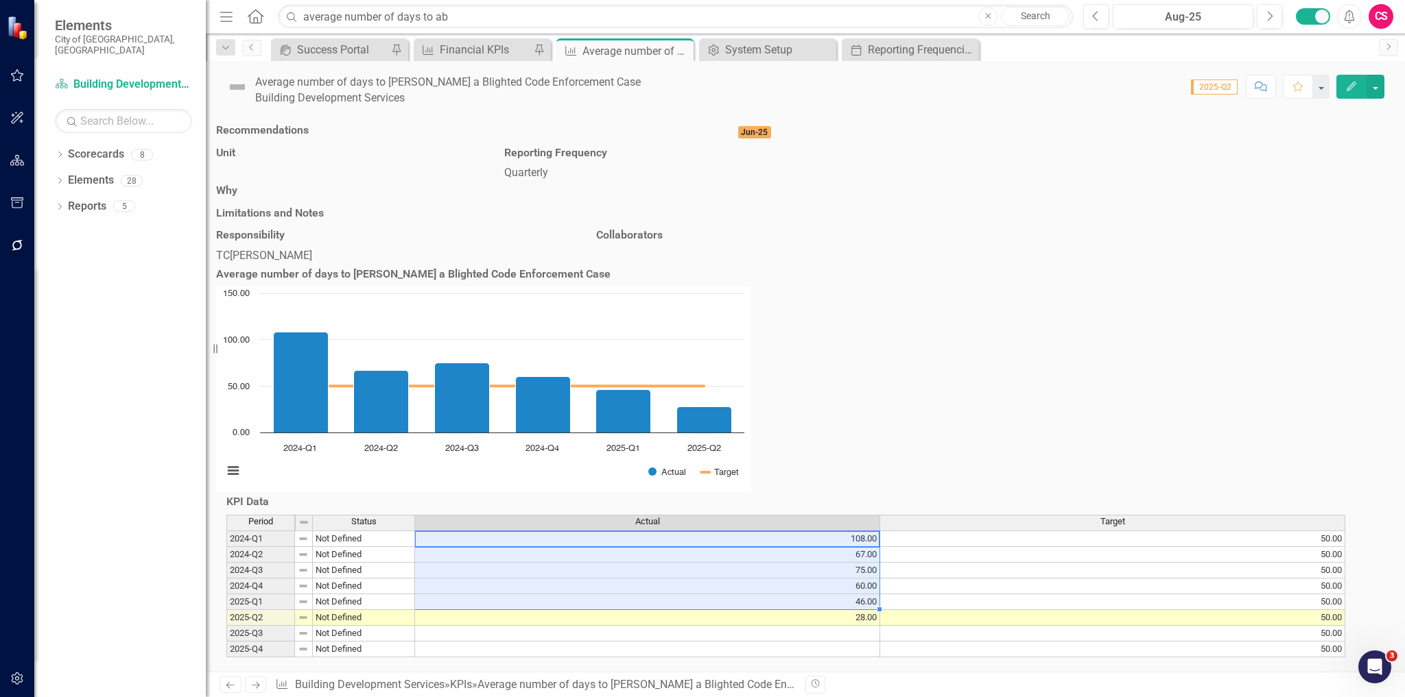
drag, startPoint x: 824, startPoint y: 521, endPoint x: 840, endPoint y: 609, distance: 90.0
click at [839, 609] on tbody "2024-Q1 Not Defined 108.00 50.00 2024-Q2 Not Defined 67.00 50.00 2024-Q3 Not De…" at bounding box center [785, 594] width 1119 height 127
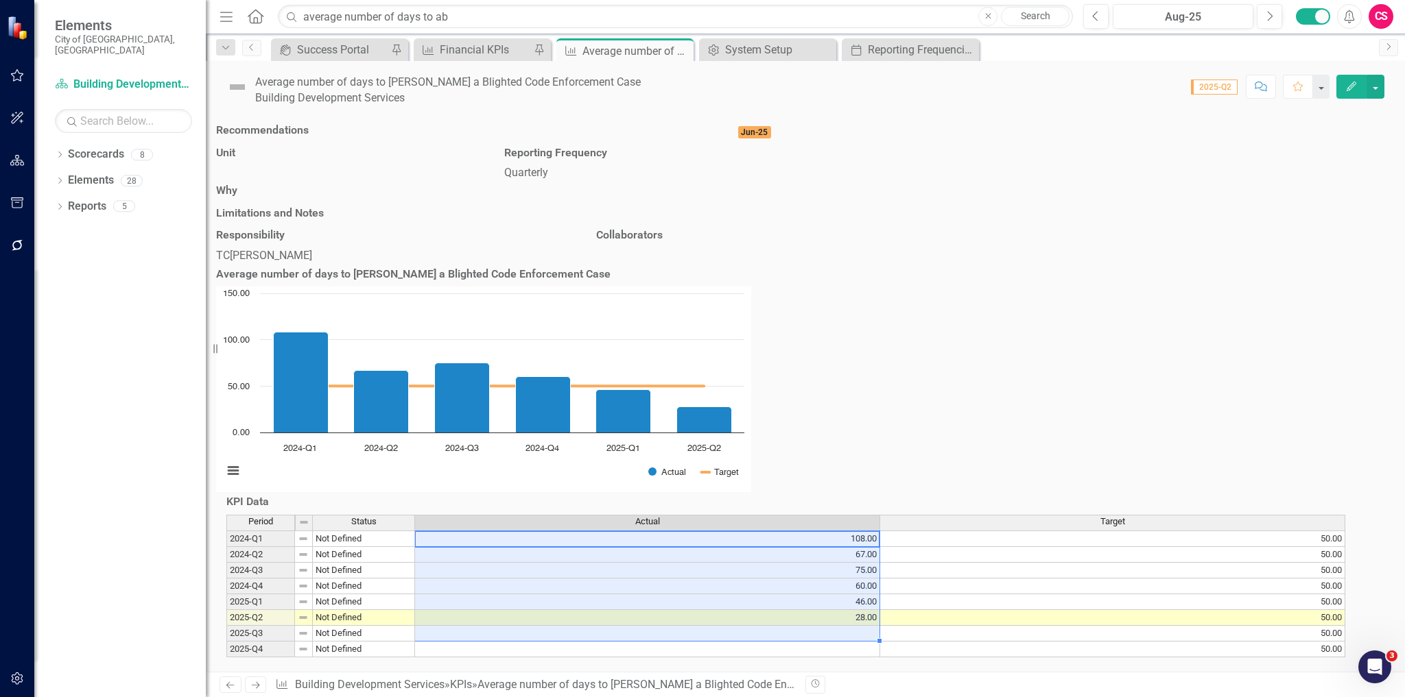
click at [900, 647] on div "Period Status Actual Target 2024-Q1 Not Defined 108.00 50.00 2024-Q2 Not Define…" at bounding box center [805, 586] width 1158 height 143
